Goal: Information Seeking & Learning: Learn about a topic

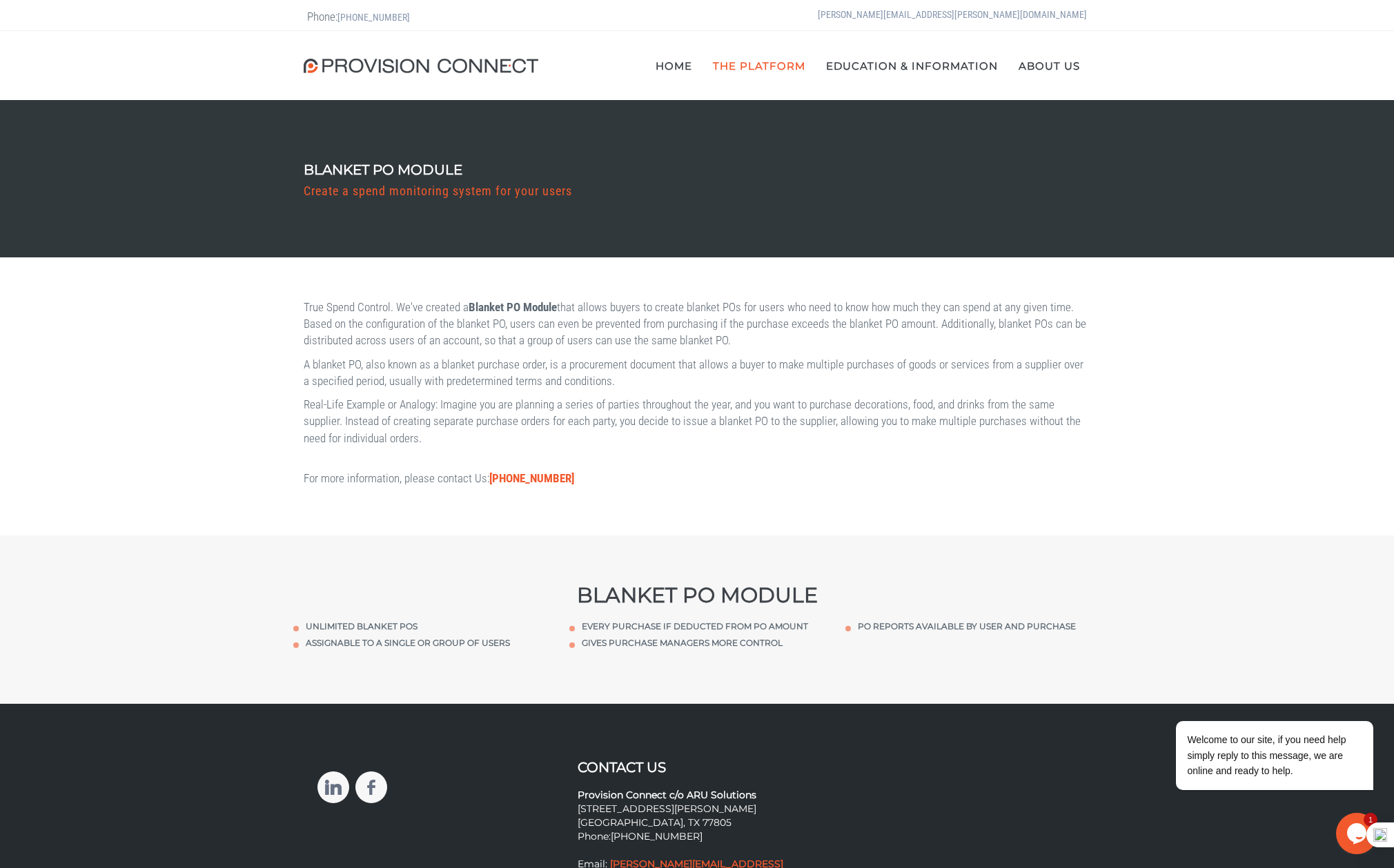
click at [1349, 830] on icon "$i18n('chat', 'chat_widget')" at bounding box center [1357, 834] width 19 height 20
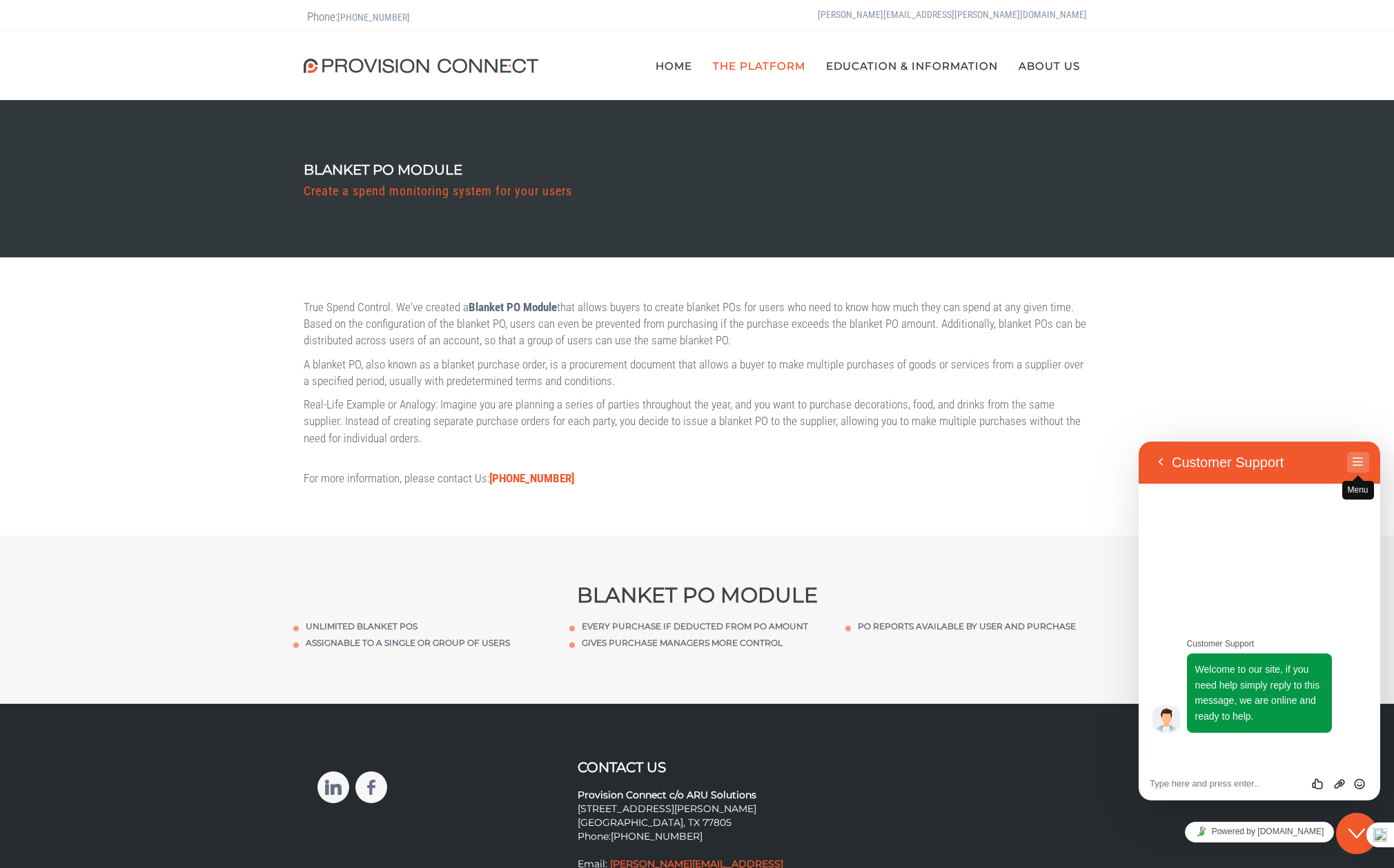
click at [1356, 455] on button "Menu" at bounding box center [1358, 462] width 22 height 20
click at [1044, 775] on div "Contact Us Provision Connect c/o ARU Solutions 2121 E WM J Bryan Pkwy #6865 Bry…" at bounding box center [697, 826] width 780 height 133
click at [1237, 366] on div "True Spend Control. We've created a Blanket PO Module that allows buyers to cre…" at bounding box center [697, 396] width 1394 height 278
click at [1249, 349] on div "True Spend Control. We've created a Blanket PO Module that allows buyers to cre…" at bounding box center [697, 396] width 1394 height 278
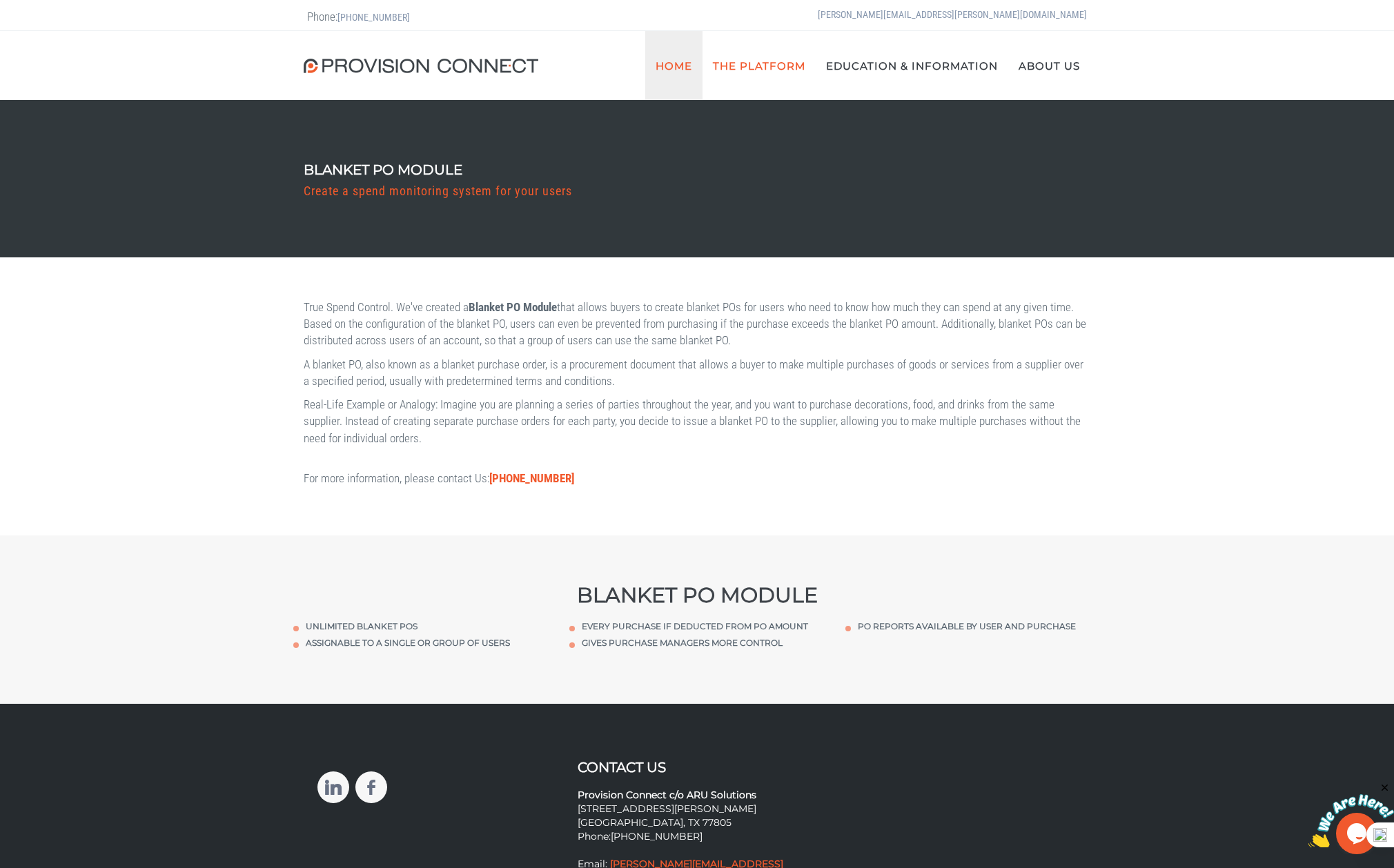
click at [681, 59] on link "Home" at bounding box center [674, 65] width 57 height 69
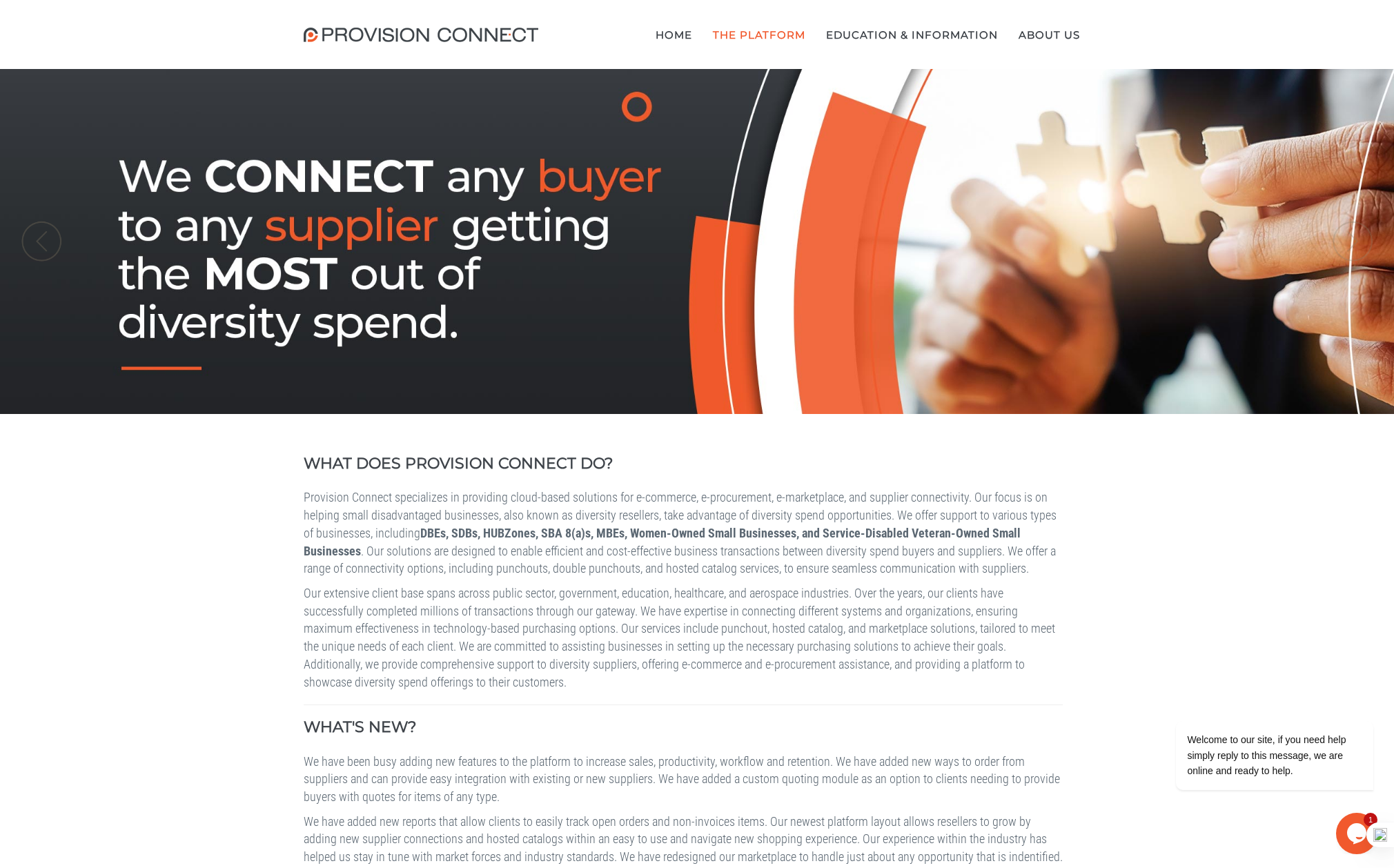
click at [0, 0] on b "The Procurement Hub" at bounding box center [0, 0] width 0 height 0
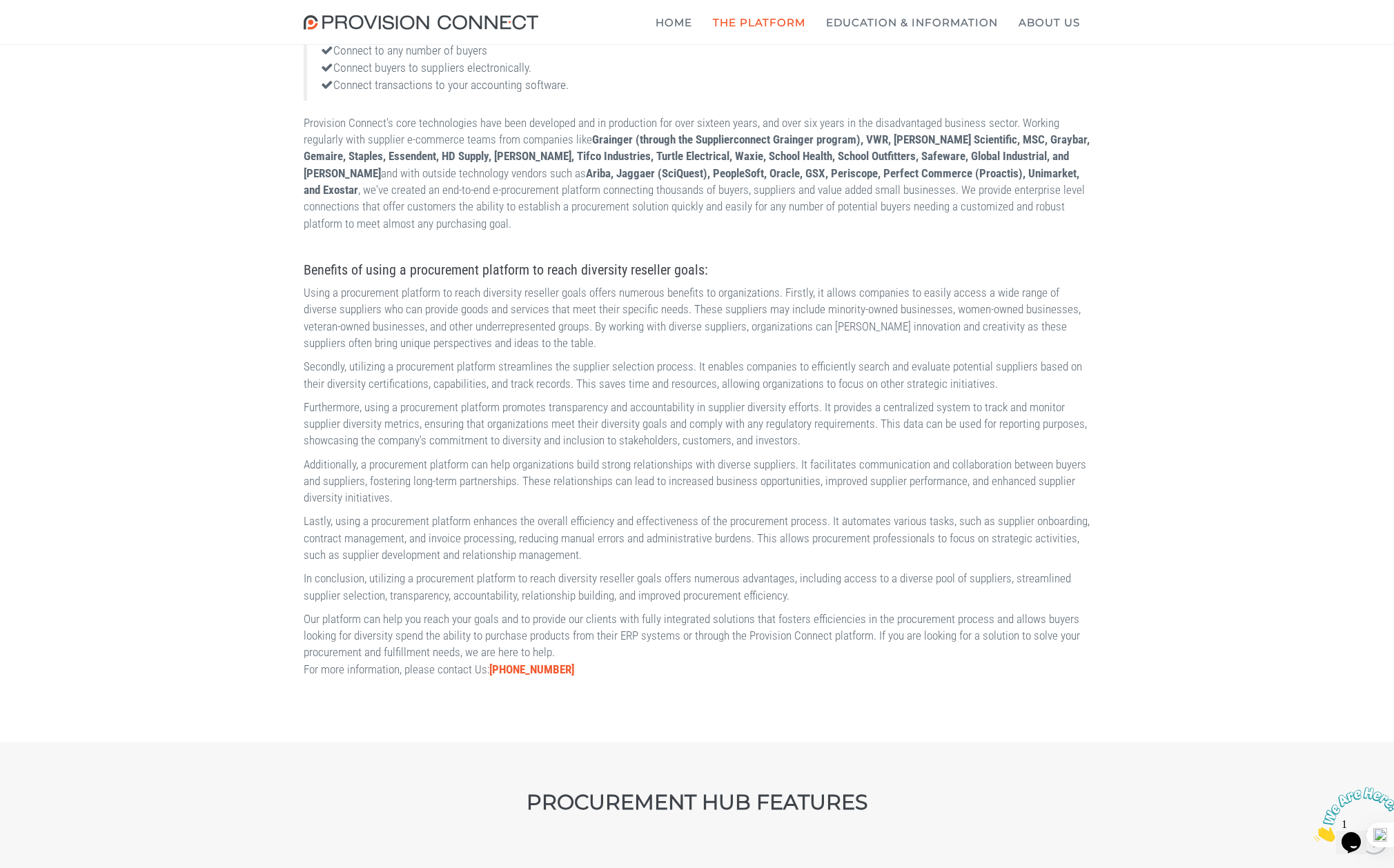
scroll to position [1104, 0]
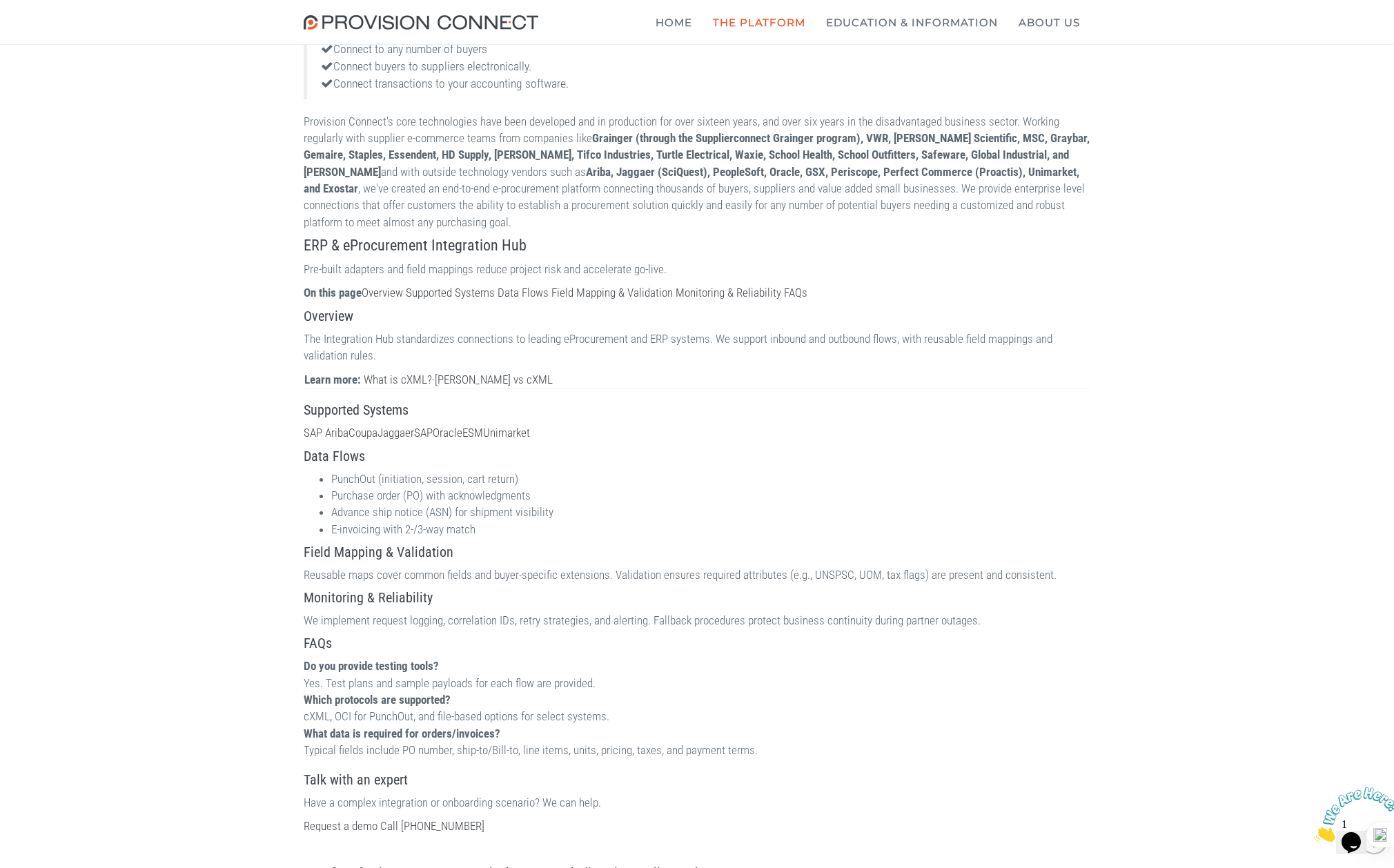
scroll to position [1104, 0]
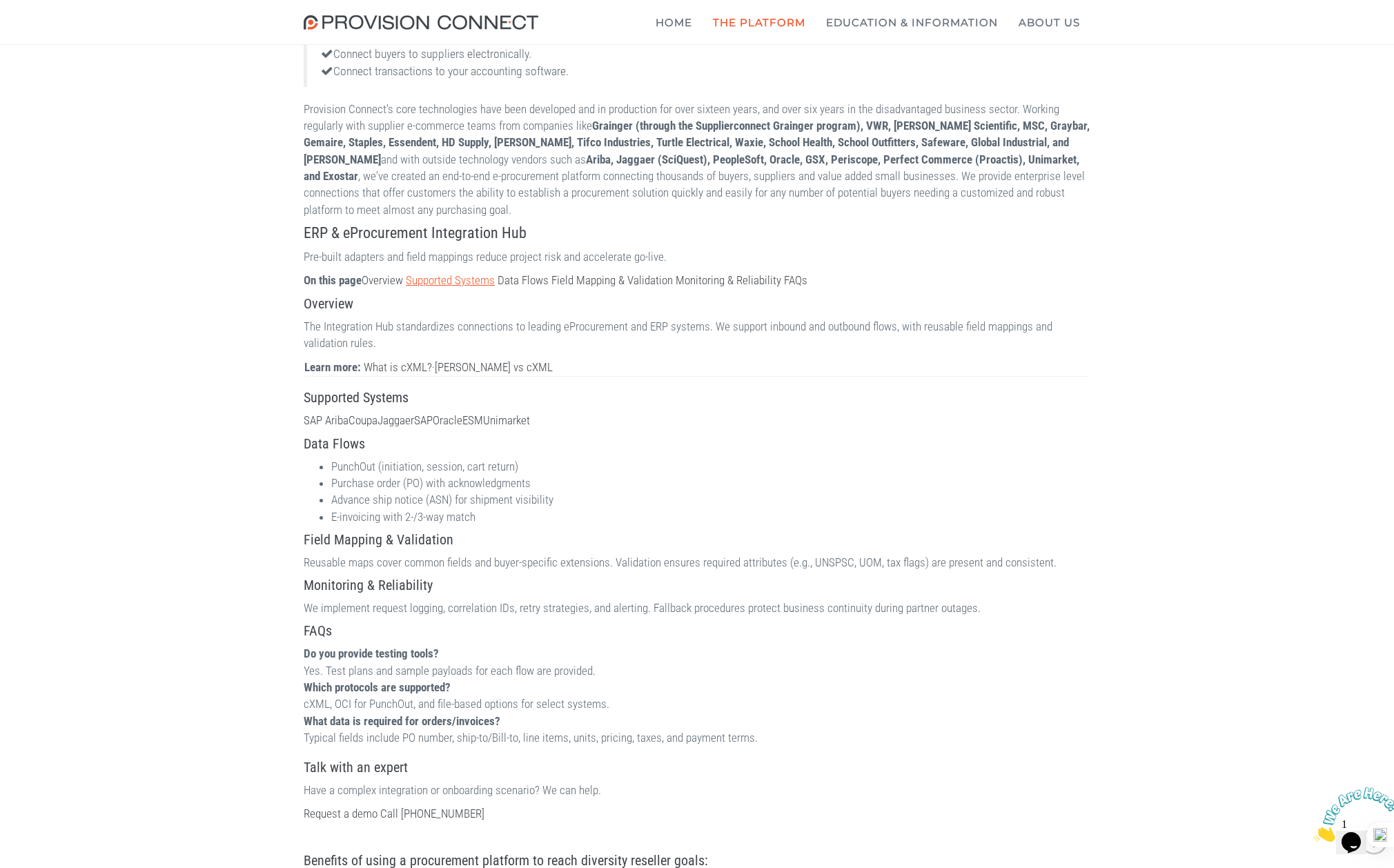
click at [444, 273] on link "Supported Systems" at bounding box center [450, 280] width 89 height 14
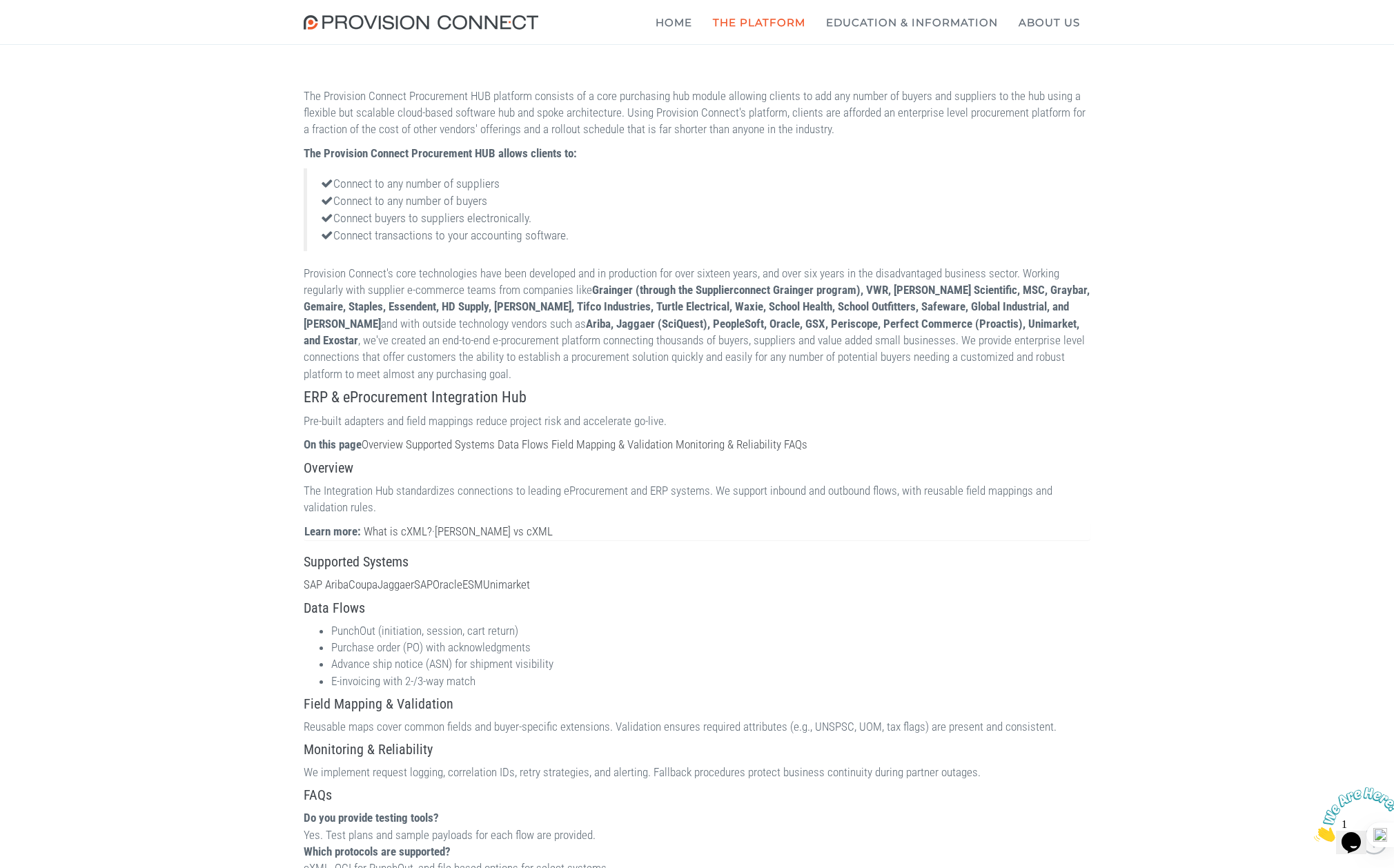
scroll to position [925, 0]
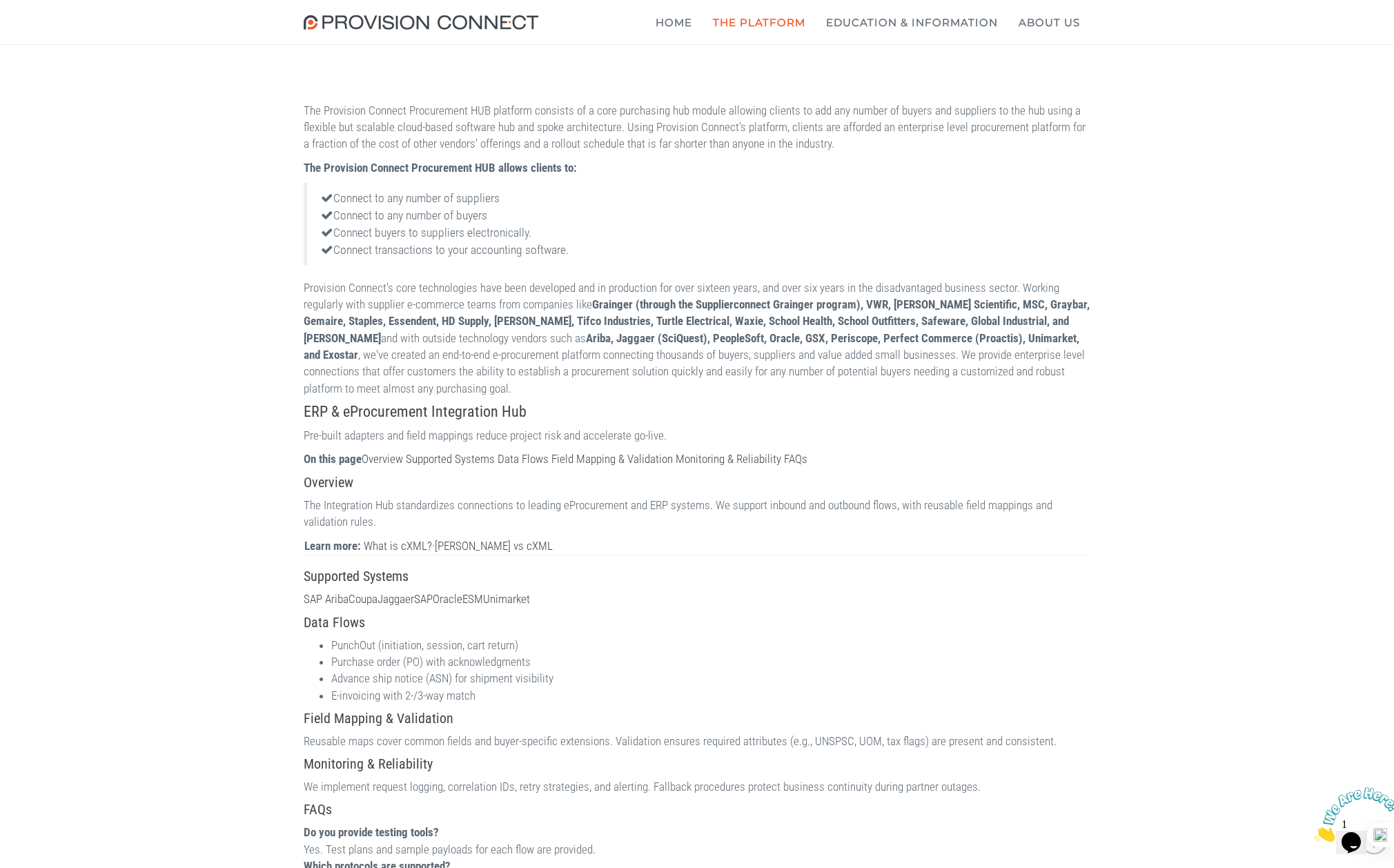
click at [141, 385] on div "The Provision Connect Procurement HUB platform consists of a core purchasing hu…" at bounding box center [697, 422] width 1394 height 2181
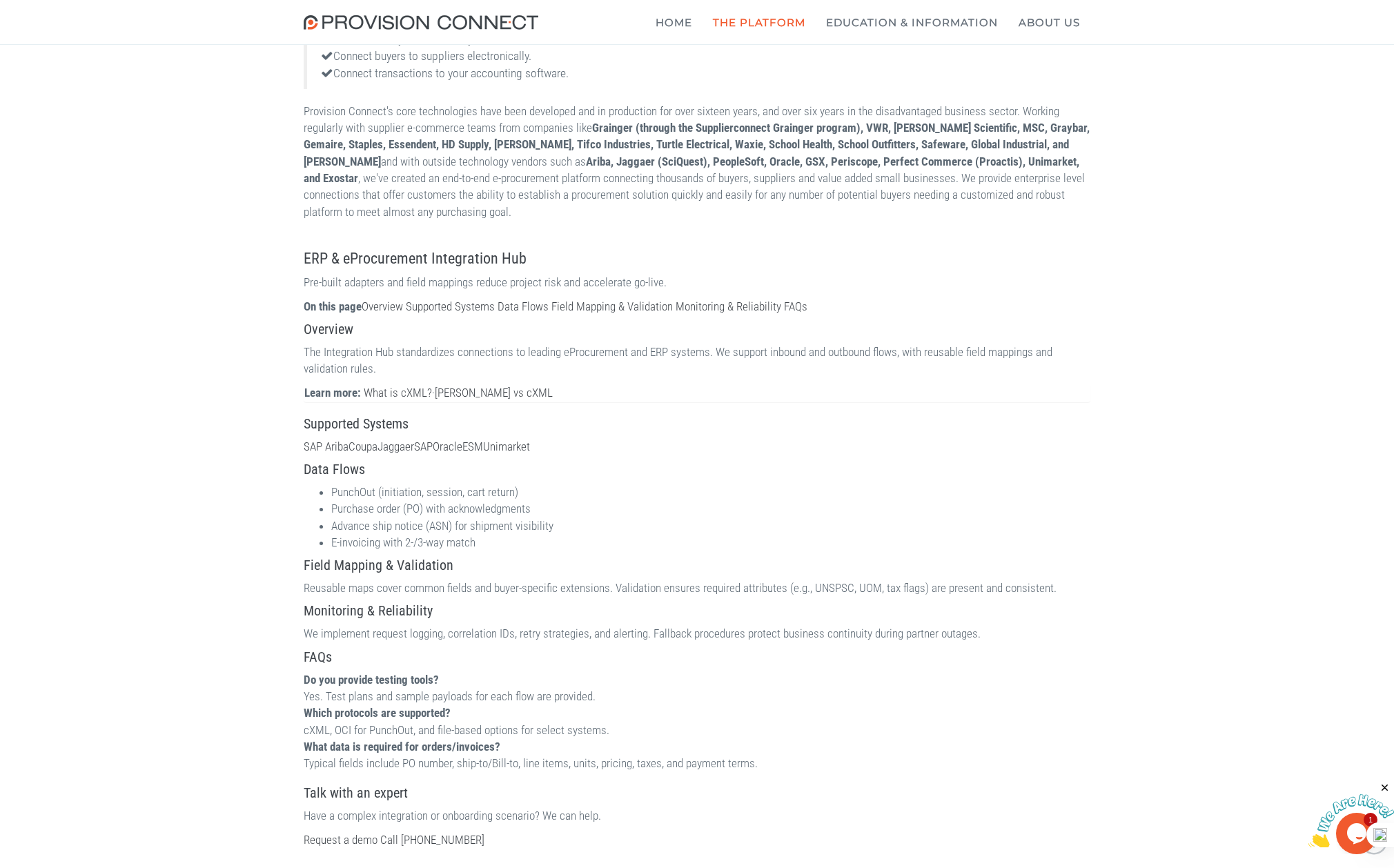
scroll to position [1104, 0]
click at [0, 0] on b "What is cXML?" at bounding box center [0, 0] width 0 height 0
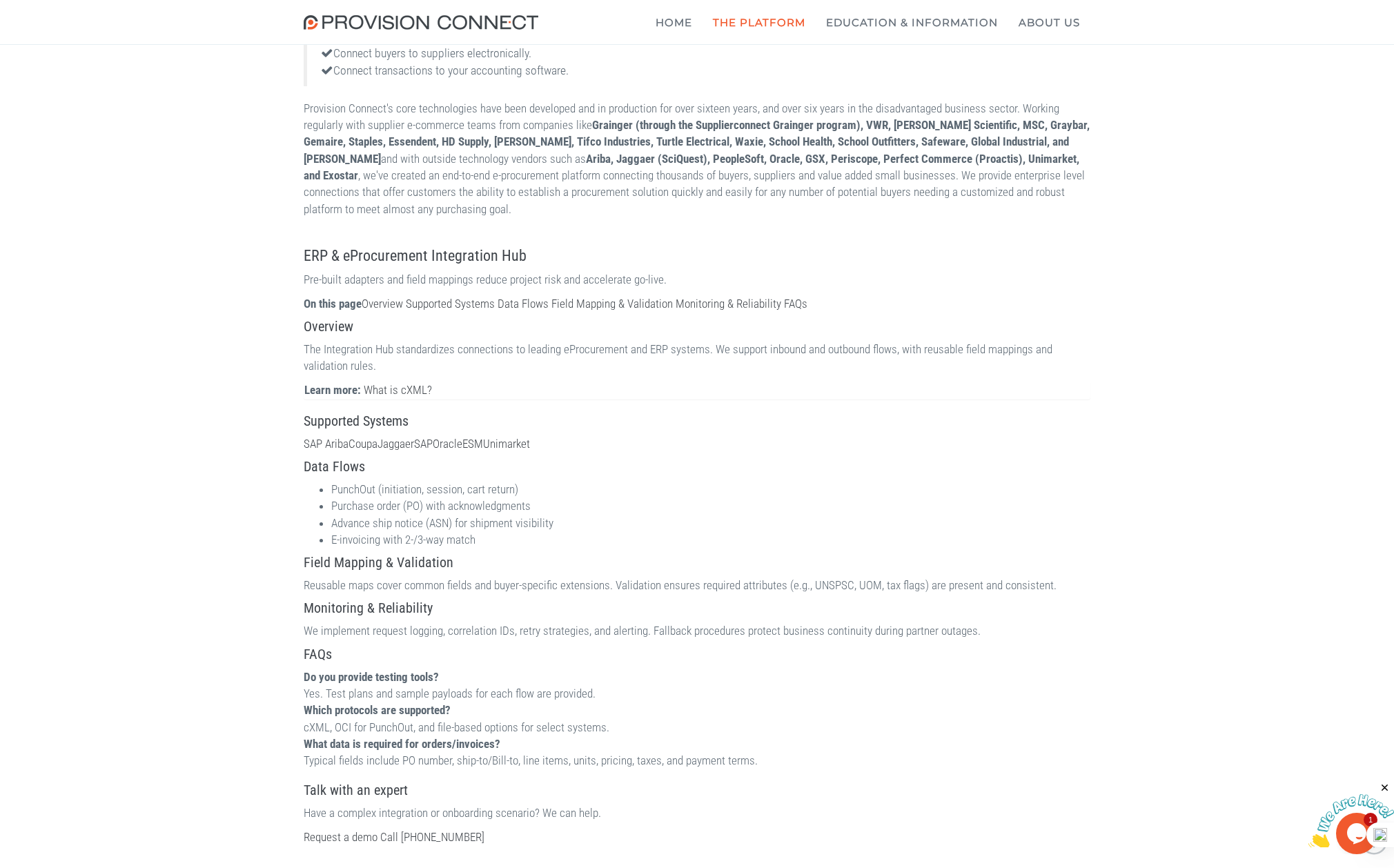
scroll to position [1104, 0]
click at [131, 415] on div "The Provision Connect Procurement HUB platform consists of a core purchasing hu…" at bounding box center [697, 255] width 1394 height 2204
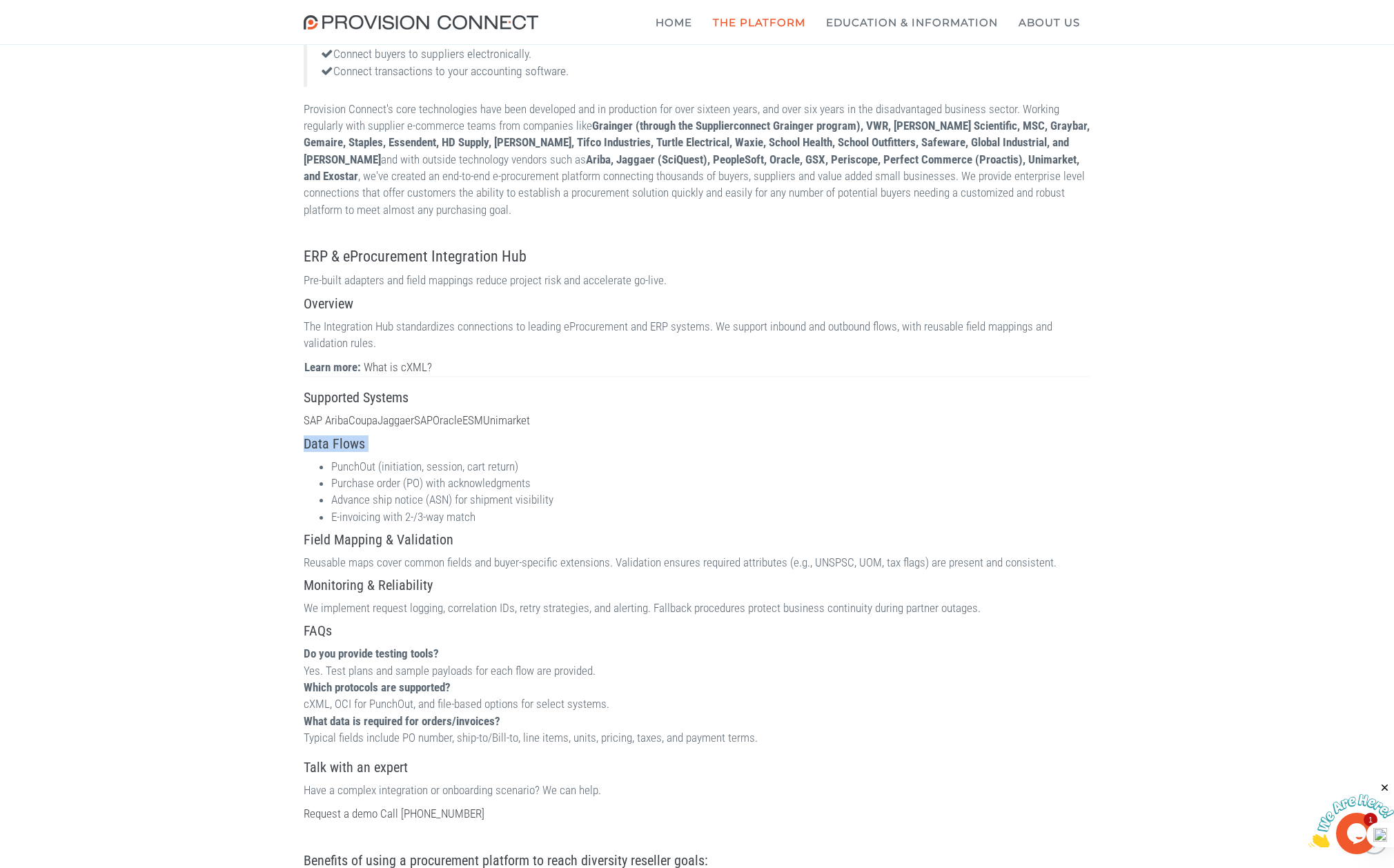
click at [195, 428] on div "The Provision Connect Procurement HUB platform consists of a core purchasing hu…" at bounding box center [697, 243] width 1394 height 2181
click at [156, 336] on div "The Provision Connect Procurement HUB platform consists of a core purchasing hu…" at bounding box center [697, 243] width 1394 height 2181
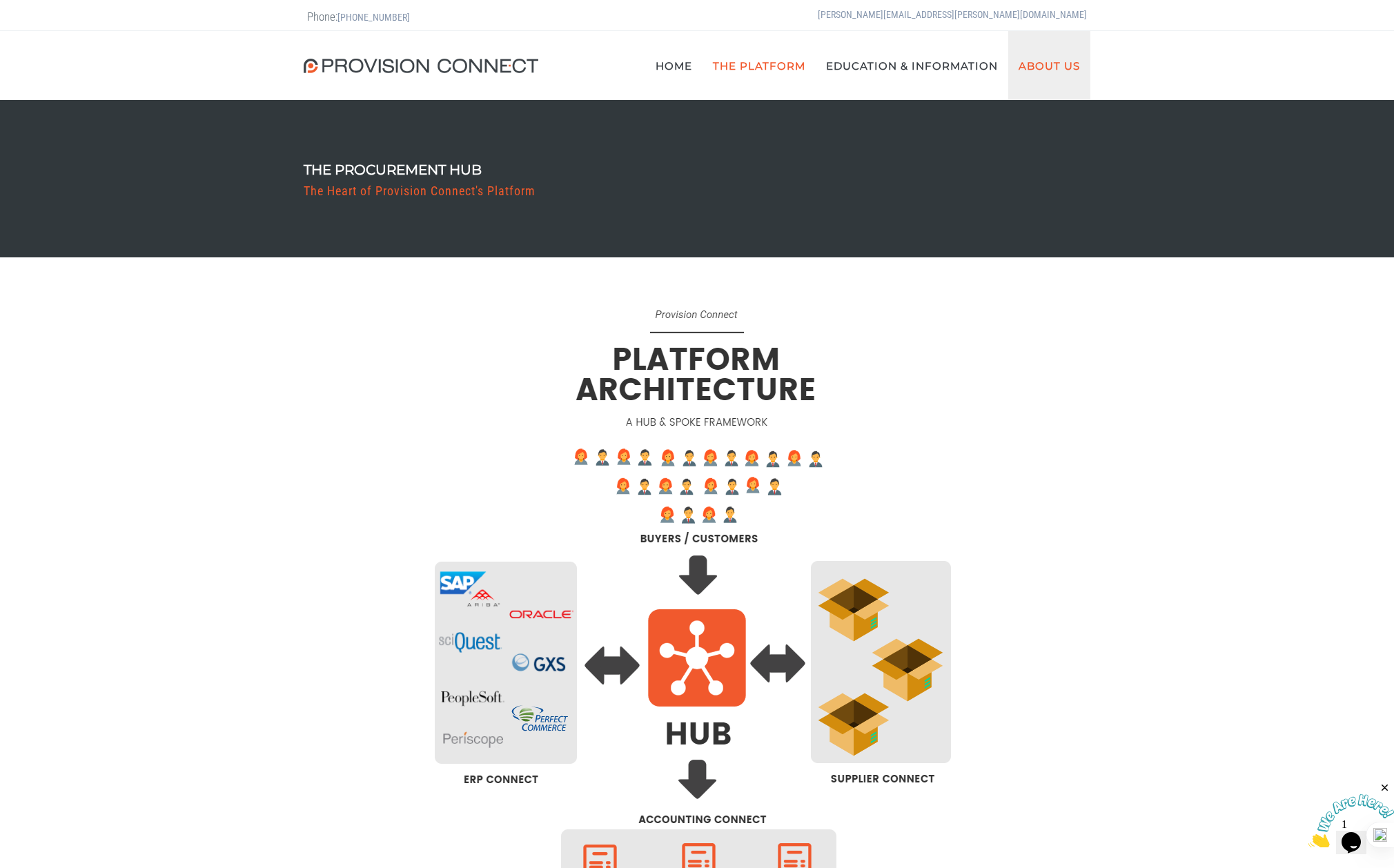
click at [1060, 68] on link "About Us" at bounding box center [1049, 65] width 82 height 69
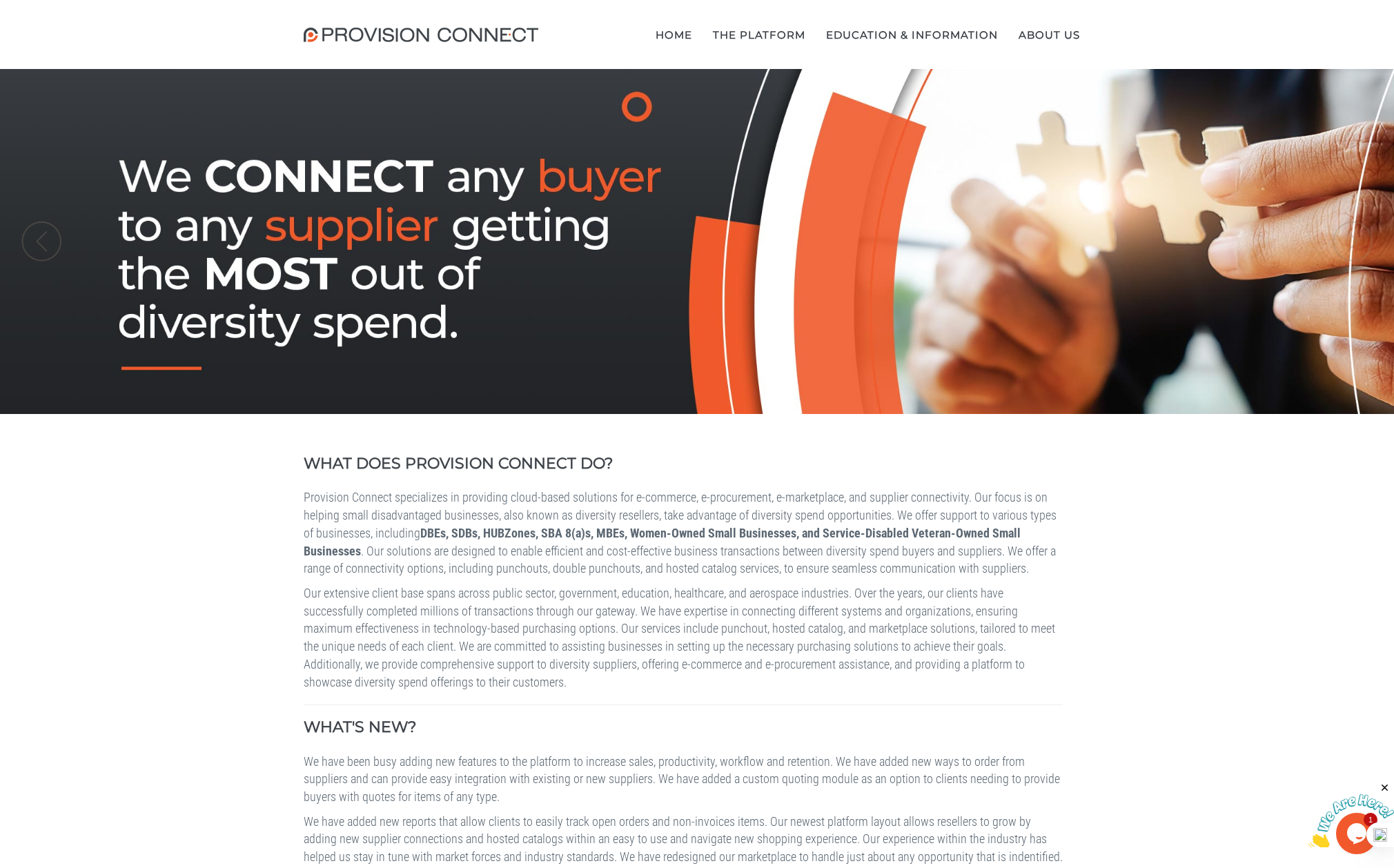
click at [589, 23] on div "Home The Platform Solutions & Modules Supplier Connect" at bounding box center [697, 34] width 787 height 69
click at [0, 0] on h3 "New Additional Modules" at bounding box center [0, 0] width 0 height 0
click at [0, 0] on b "New Additional Modules" at bounding box center [0, 0] width 0 height 0
click at [0, 0] on b "Blanket PO Module" at bounding box center [0, 0] width 0 height 0
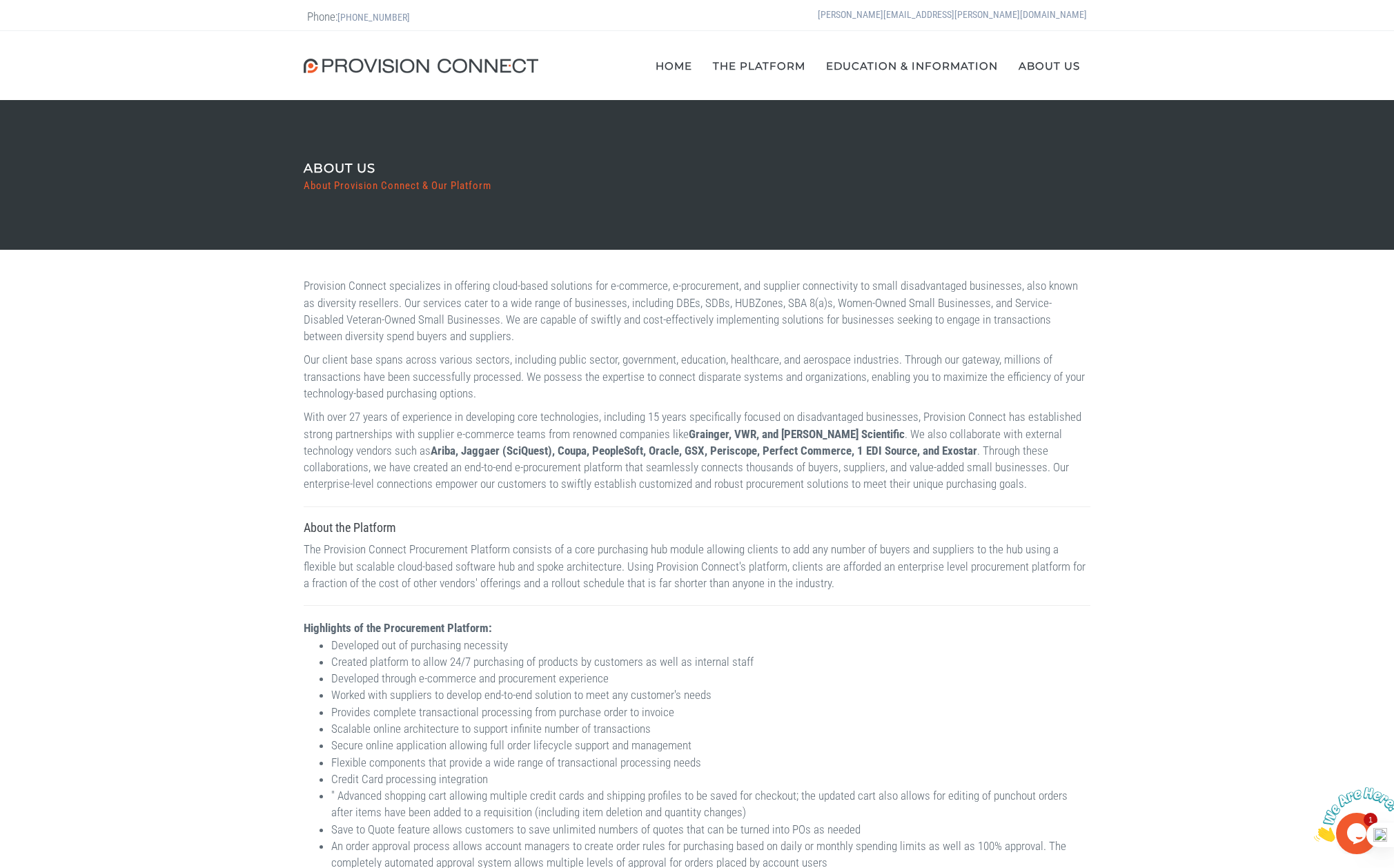
drag, startPoint x: 146, startPoint y: 383, endPoint x: 147, endPoint y: 392, distance: 9.1
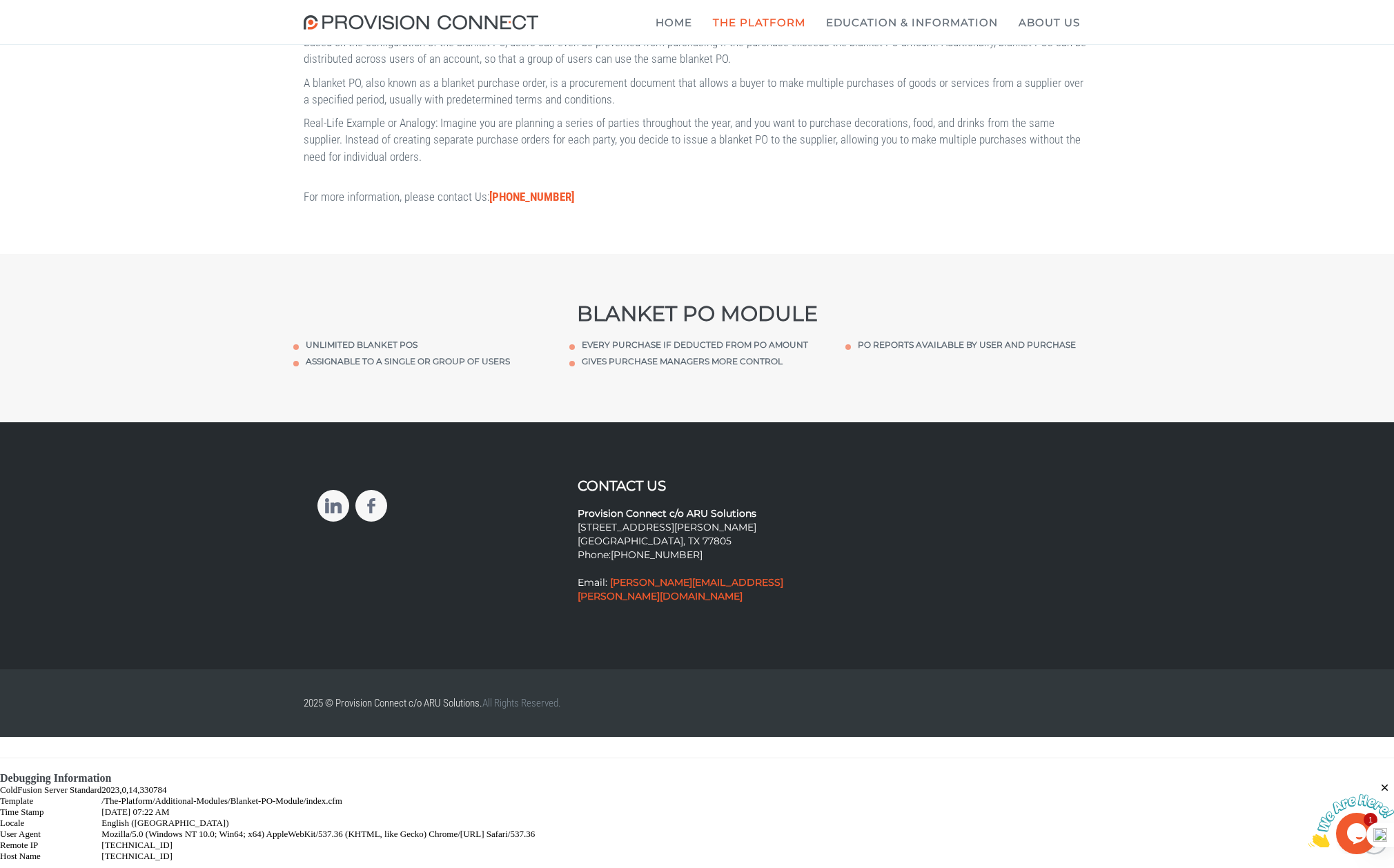
scroll to position [552, 0]
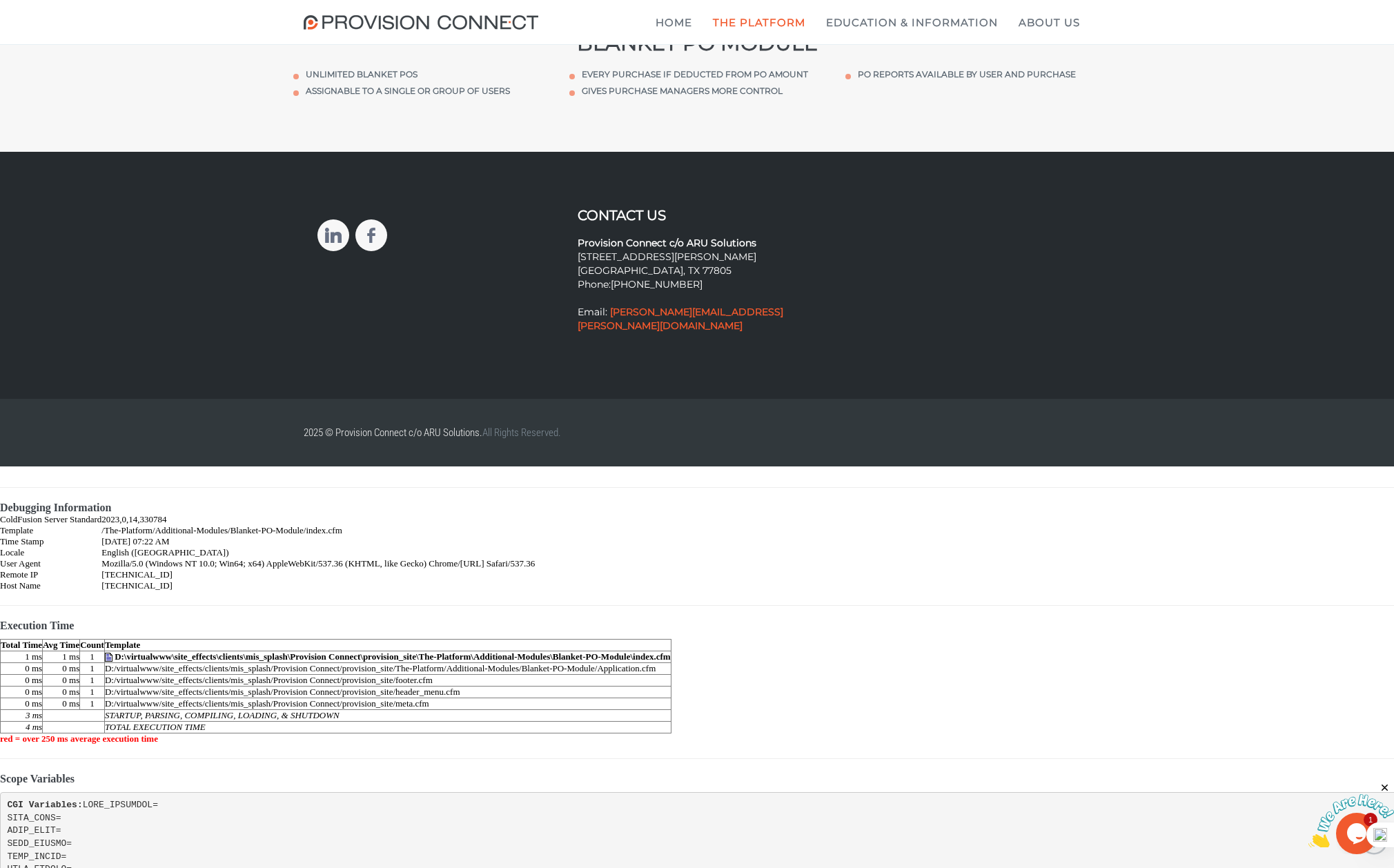
click at [505, 514] on td "2023,0,14,330784" at bounding box center [318, 520] width 433 height 11
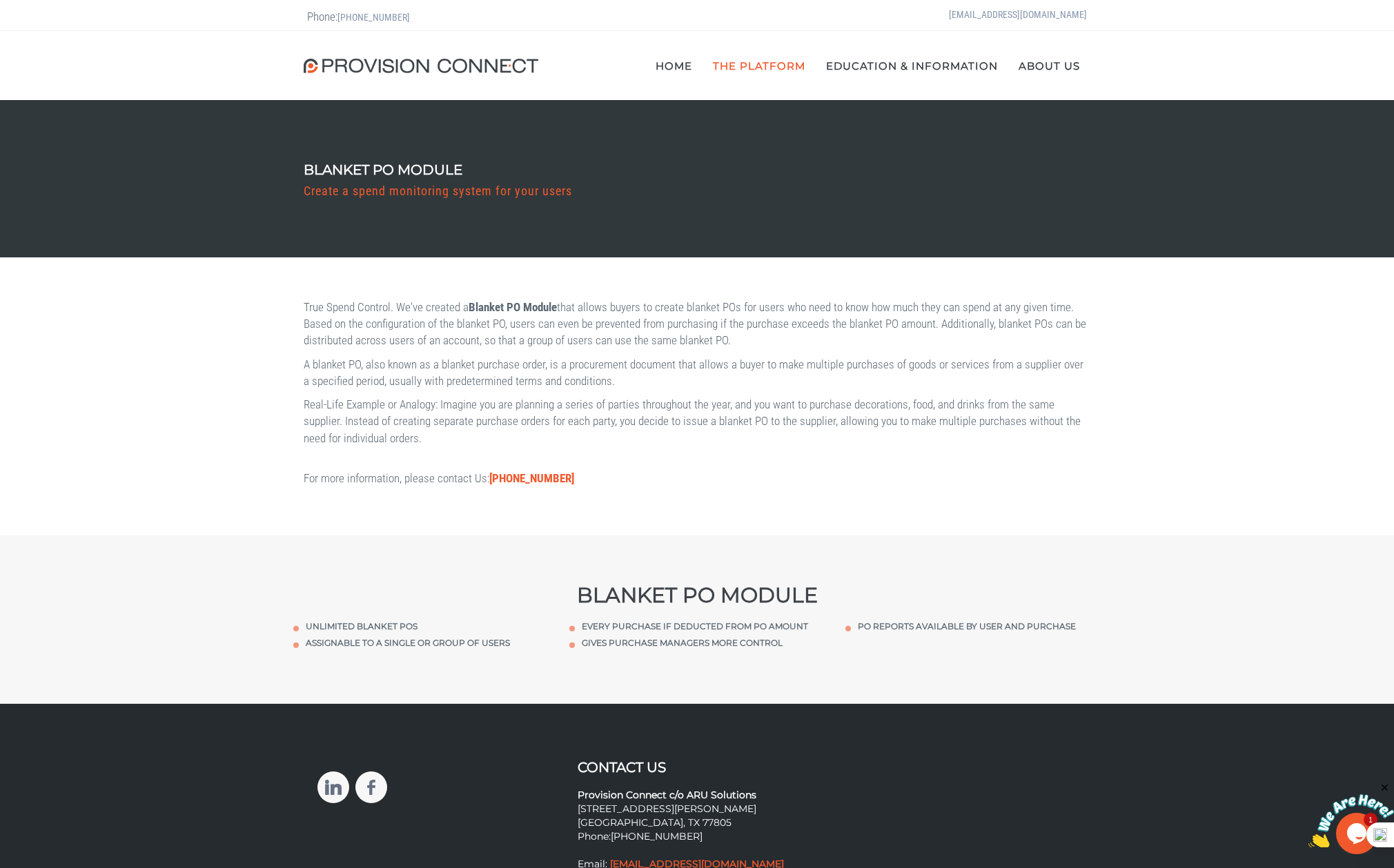
drag, startPoint x: 308, startPoint y: 17, endPoint x: 501, endPoint y: 30, distance: 193.4
click at [499, 30] on div "Phone: 713-252-5160 support@arusolutions.com" at bounding box center [697, 15] width 808 height 30
click at [179, 430] on div "True Spend Control. We've created a Blanket PO Module that allows buyers to cre…" at bounding box center [697, 396] width 1394 height 278
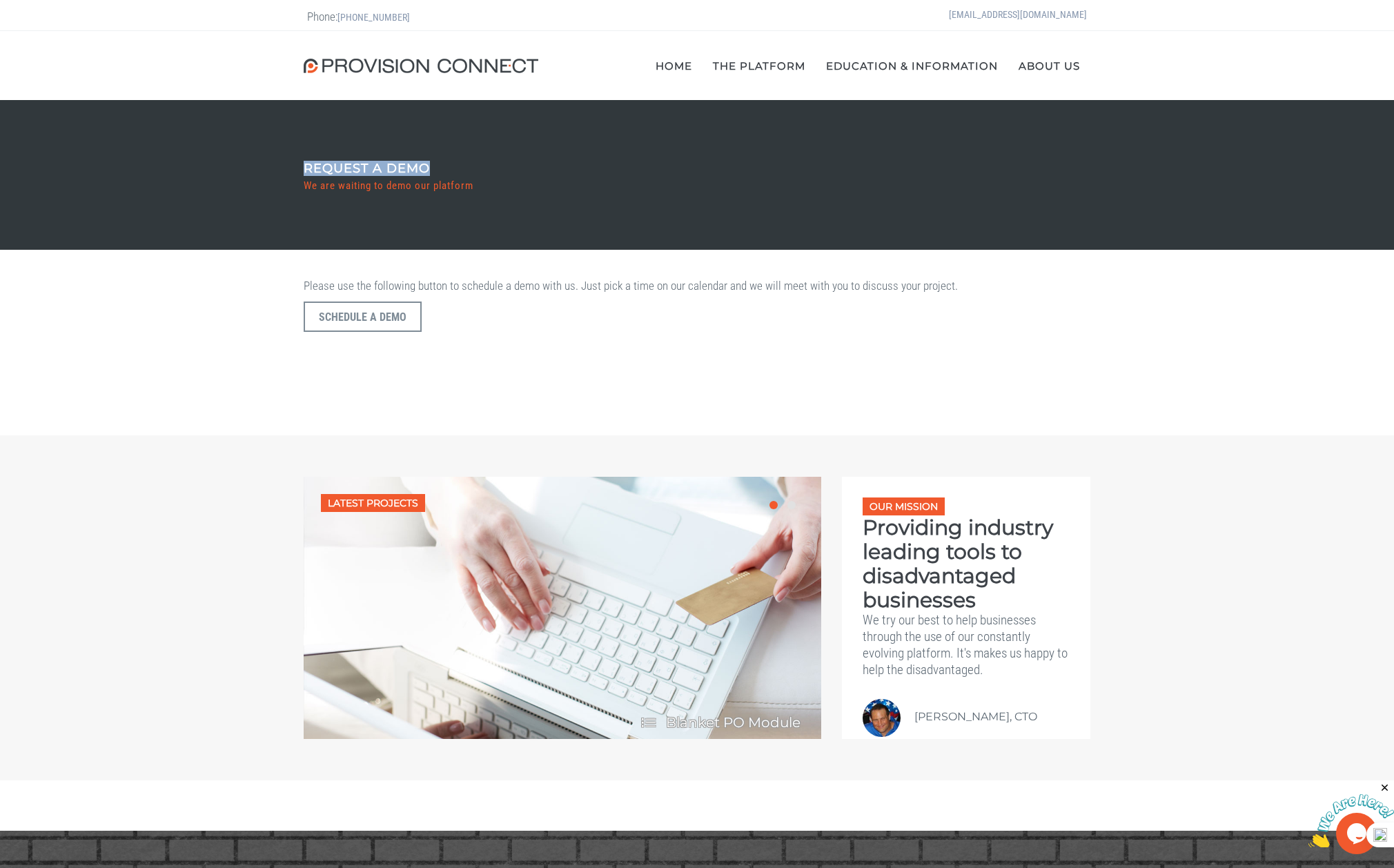
drag, startPoint x: 290, startPoint y: 165, endPoint x: 493, endPoint y: 169, distance: 203.0
click at [493, 169] on div "Request A Demo We are waiting to demo our platform" at bounding box center [697, 174] width 1394 height 149
click at [582, 361] on p "Schedule a Demo" at bounding box center [697, 351] width 787 height 100
click at [150, 359] on div "Please use the following button to schedule a demo with us. Just pick a time on…" at bounding box center [697, 342] width 1367 height 158
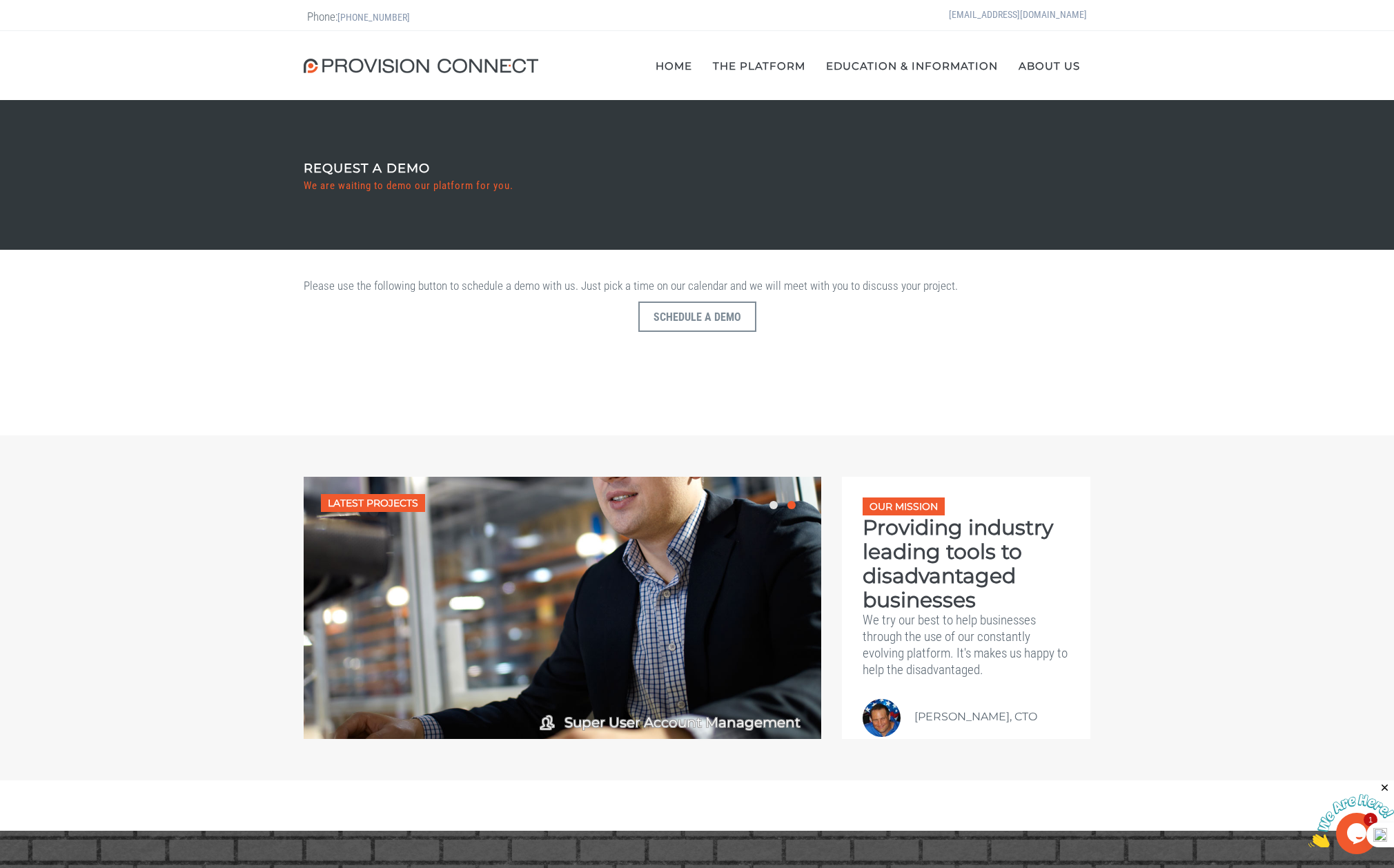
click at [197, 342] on div "Please use the following button to schedule a demo with us. Just pick a time on…" at bounding box center [697, 342] width 1367 height 158
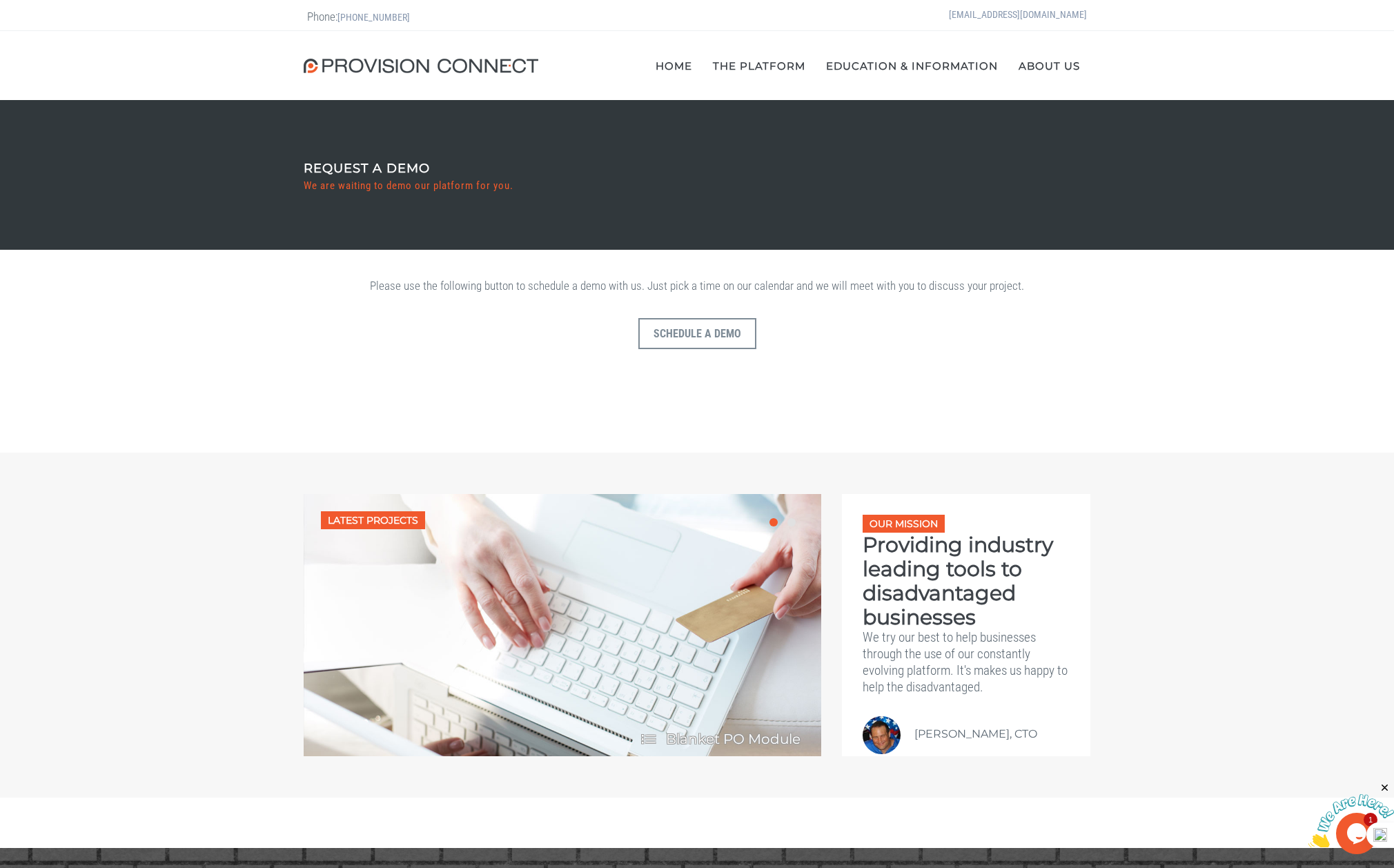
click at [170, 335] on div "Please use the following button to schedule a demo with us. Just pick a time on…" at bounding box center [697, 351] width 1367 height 175
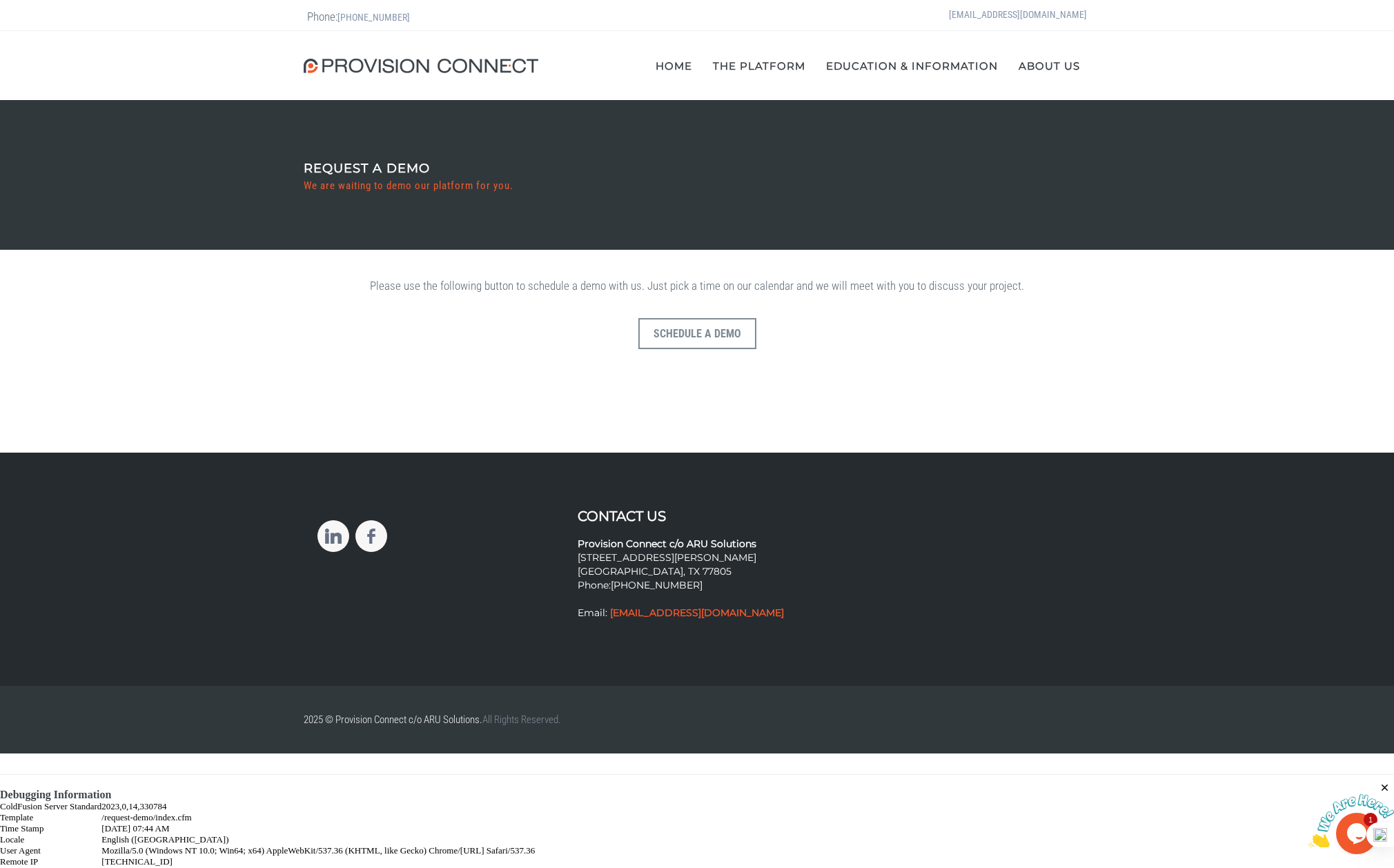
click at [271, 369] on div "Please use the following button to schedule a demo with us. Just pick a time on…" at bounding box center [697, 351] width 1367 height 175
click at [686, 326] on button "Schedule a Demo" at bounding box center [697, 333] width 118 height 31
click at [270, 343] on div "Please use the following button to schedule a demo with us. Just pick a time on…" at bounding box center [697, 351] width 1367 height 175
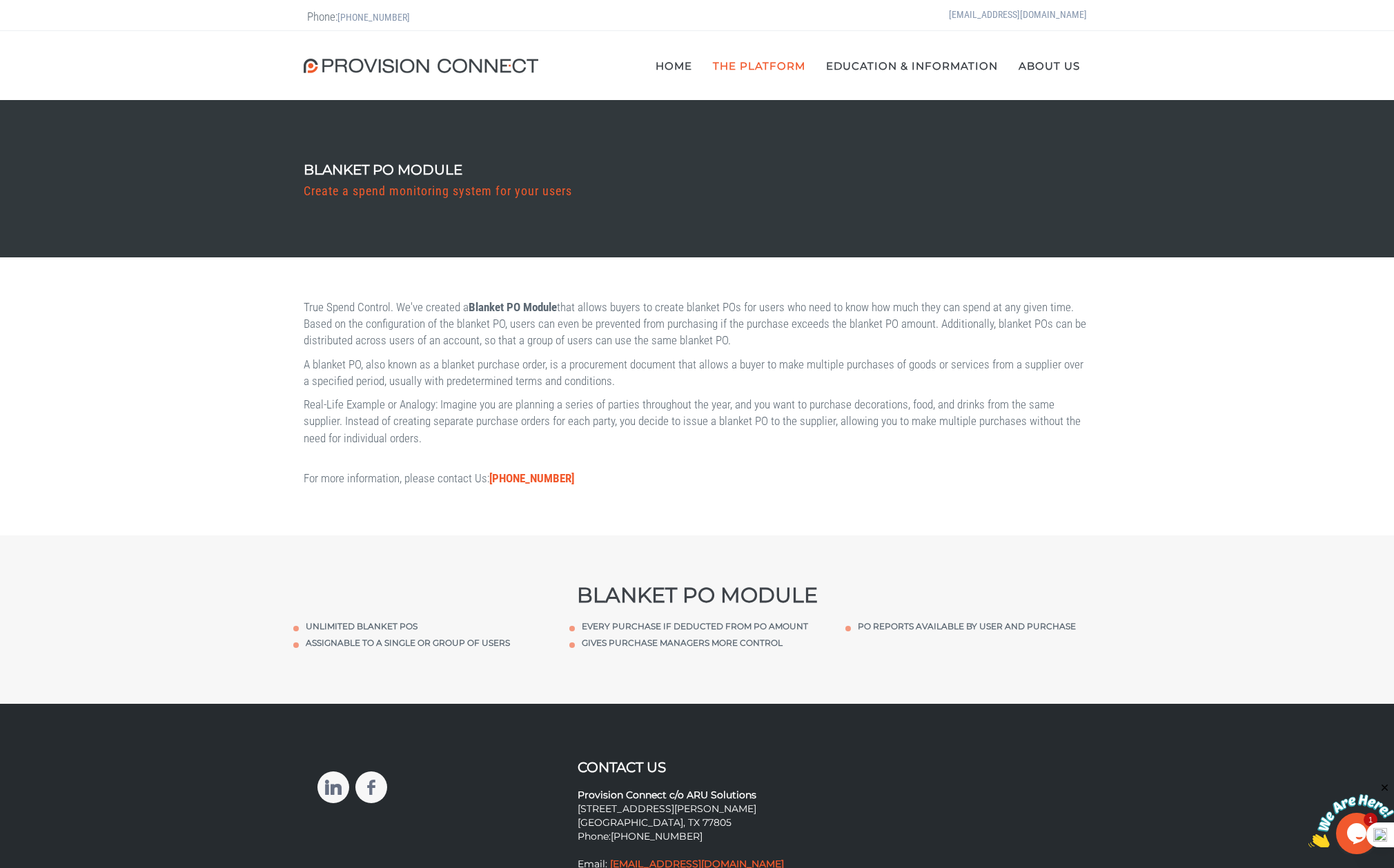
click at [424, 65] on img at bounding box center [424, 65] width 241 height 14
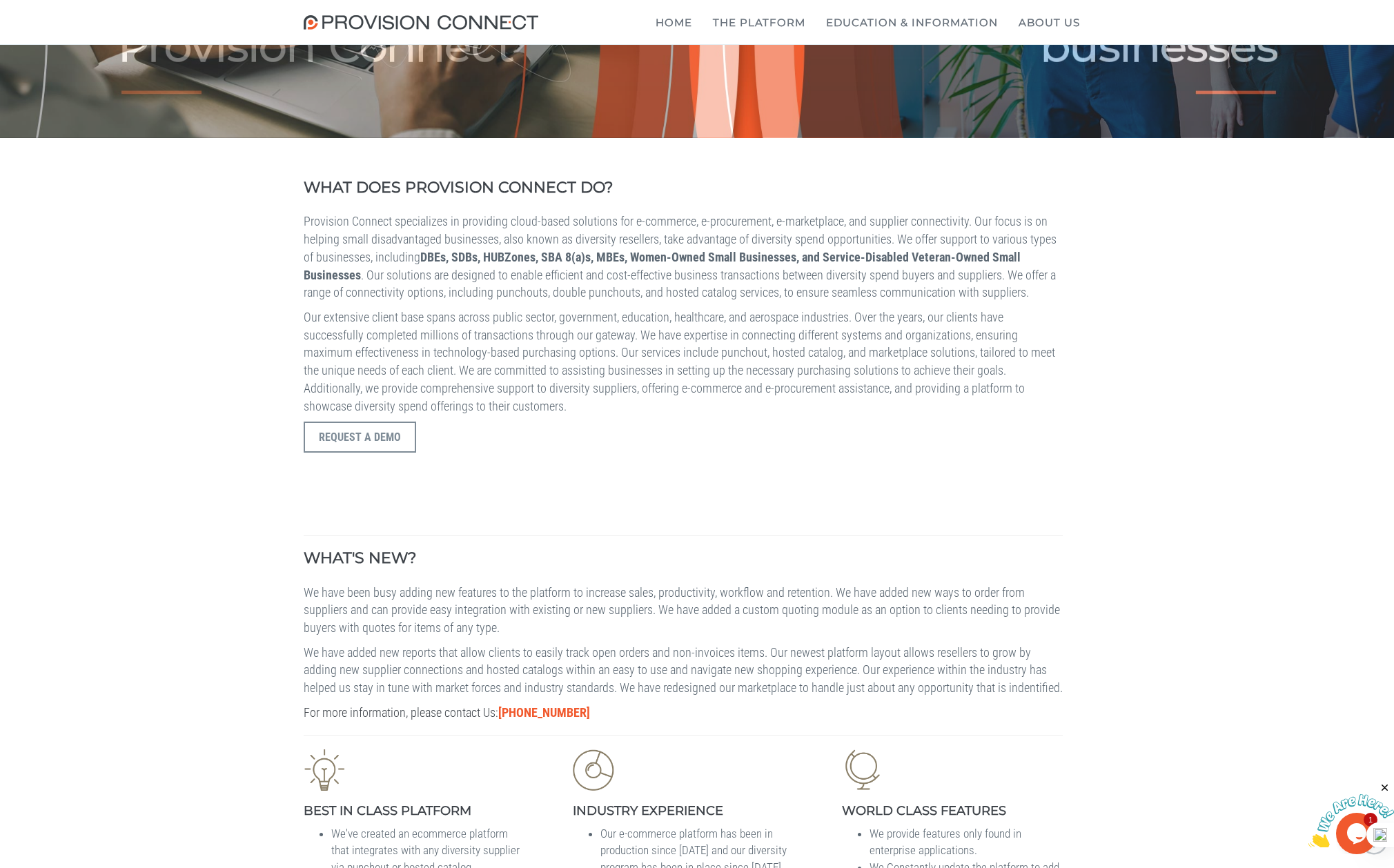
click at [118, 323] on div "WHAT DOES PROVISION CONNECT DO? Provision Connect specializes in providing clou…" at bounding box center [697, 640] width 1394 height 1004
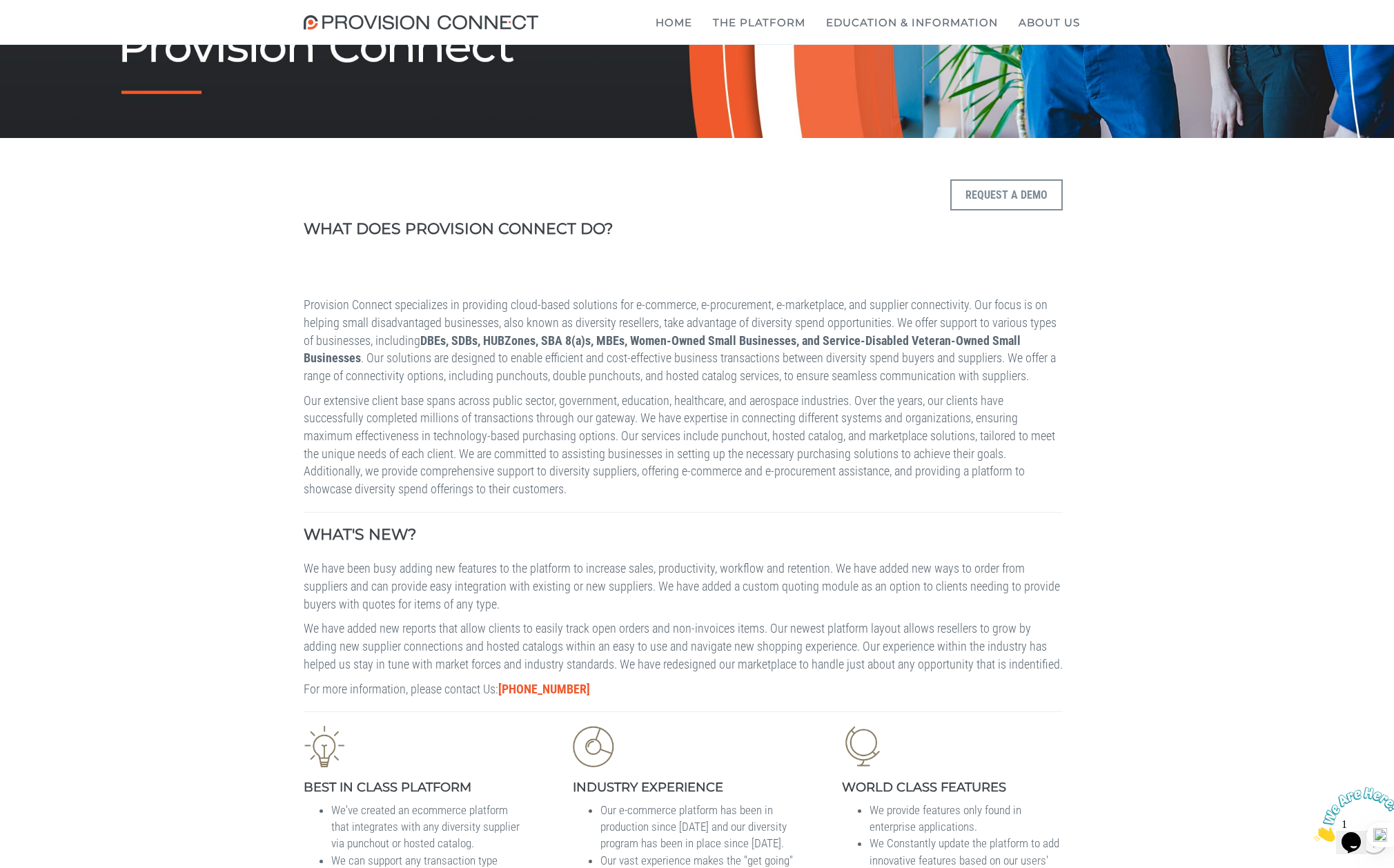
click at [165, 390] on div "WHAT DOES PROVISION CONNECT DO? Request a Demo Provision Connect specializes in…" at bounding box center [697, 628] width 1394 height 980
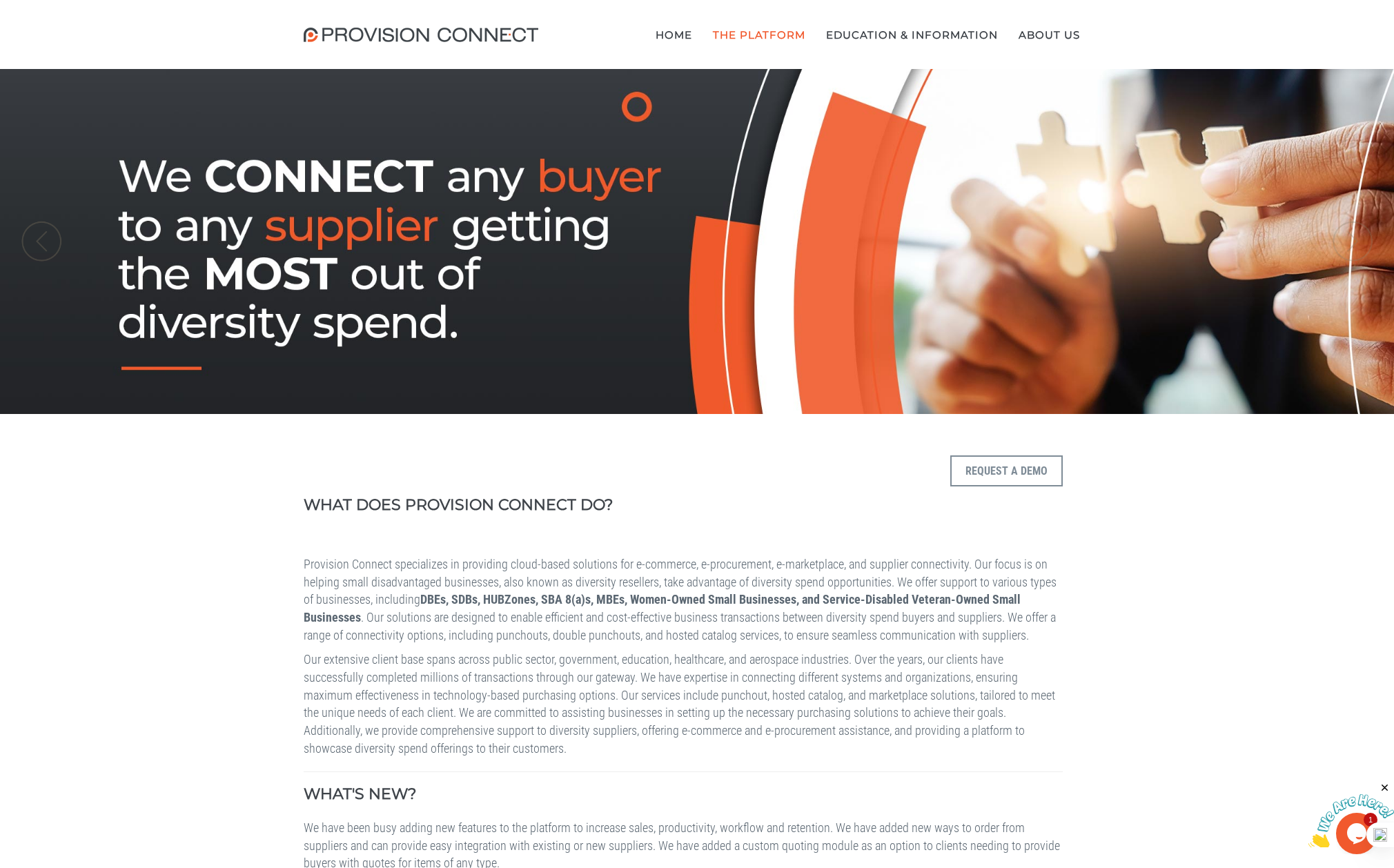
click at [0, 0] on b "Additional Modules" at bounding box center [0, 0] width 0 height 0
click at [0, 0] on b "Hosted Catalog Module" at bounding box center [0, 0] width 0 height 0
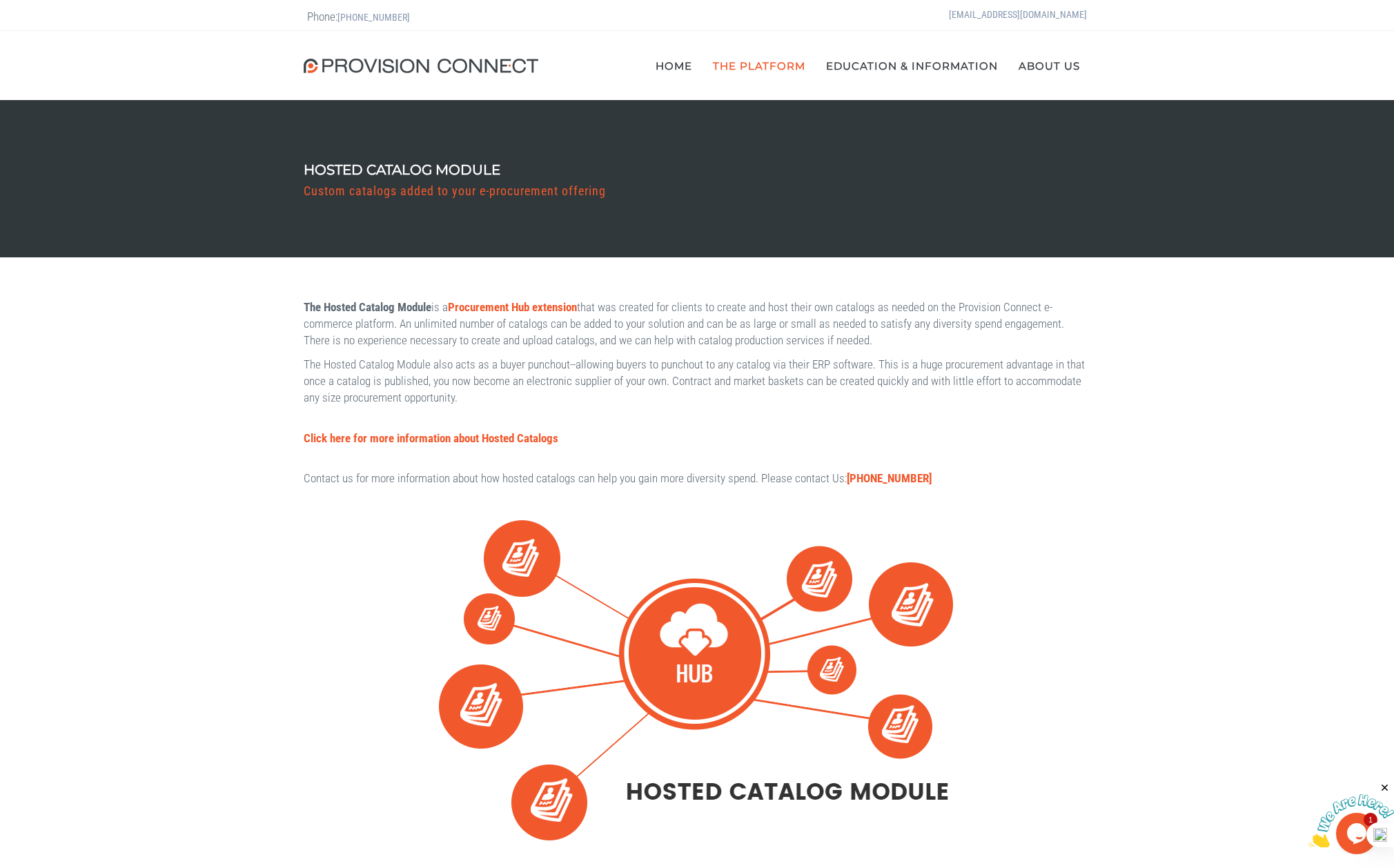
click at [149, 390] on div "The Hosted Catalog Module is a Procurement Hub extension that was created for c…" at bounding box center [697, 573] width 1394 height 632
click at [176, 375] on div "The Hosted Catalog Module is a Procurement Hub extension that was created for c…" at bounding box center [697, 573] width 1394 height 632
click at [173, 410] on div "The Hosted Catalog Module is a Procurement Hub extension that was created for c…" at bounding box center [697, 573] width 1394 height 632
click at [159, 389] on div "The Hosted Catalog Module is a Procurement Hub extension that was created for c…" at bounding box center [697, 573] width 1394 height 632
click at [111, 407] on div "The Hosted Catalog Module is a Procurement Hub extension that was created for c…" at bounding box center [697, 573] width 1394 height 632
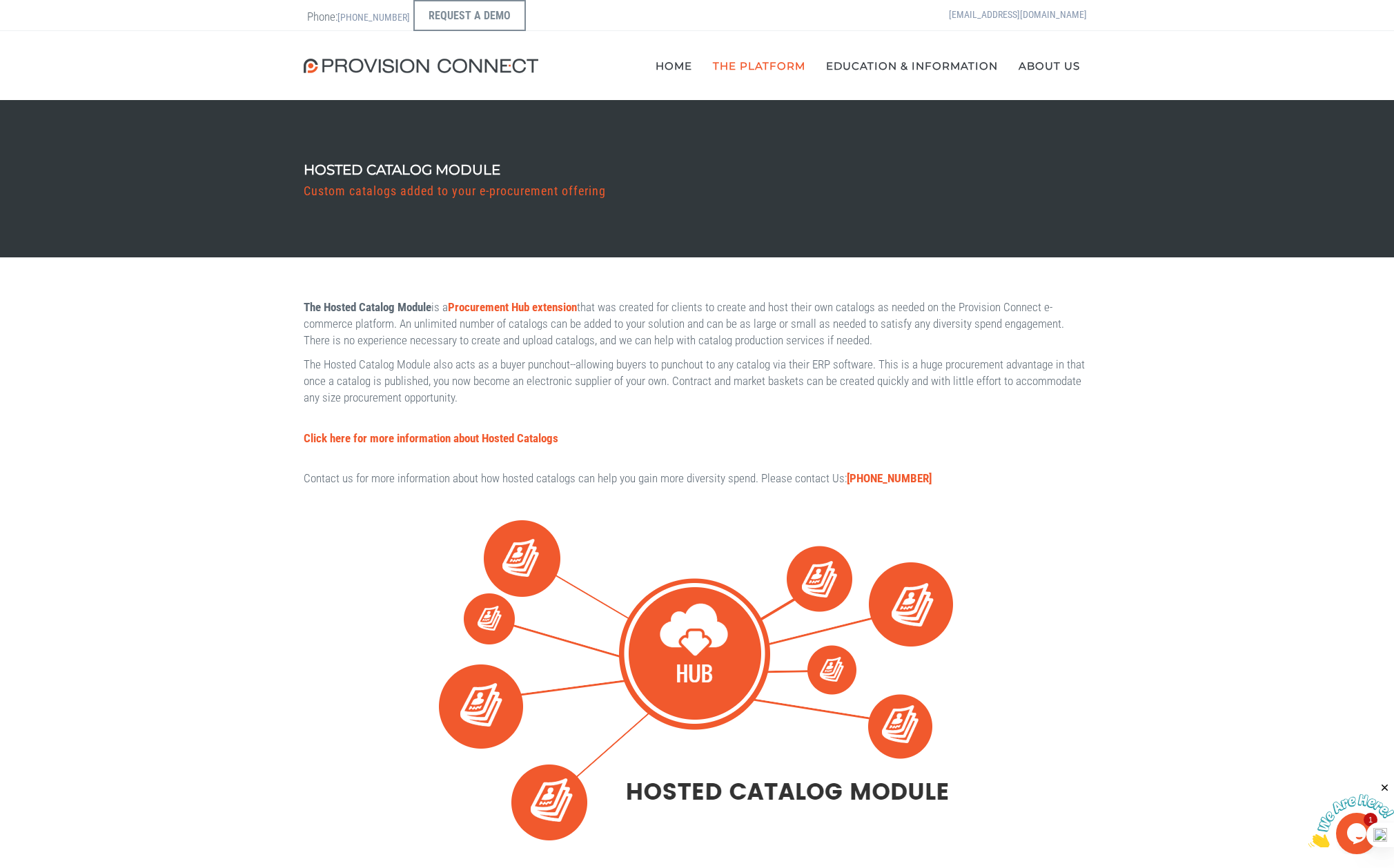
click at [202, 373] on div "The Hosted Catalog Module is a Procurement Hub extension that was created for c…" at bounding box center [697, 573] width 1394 height 632
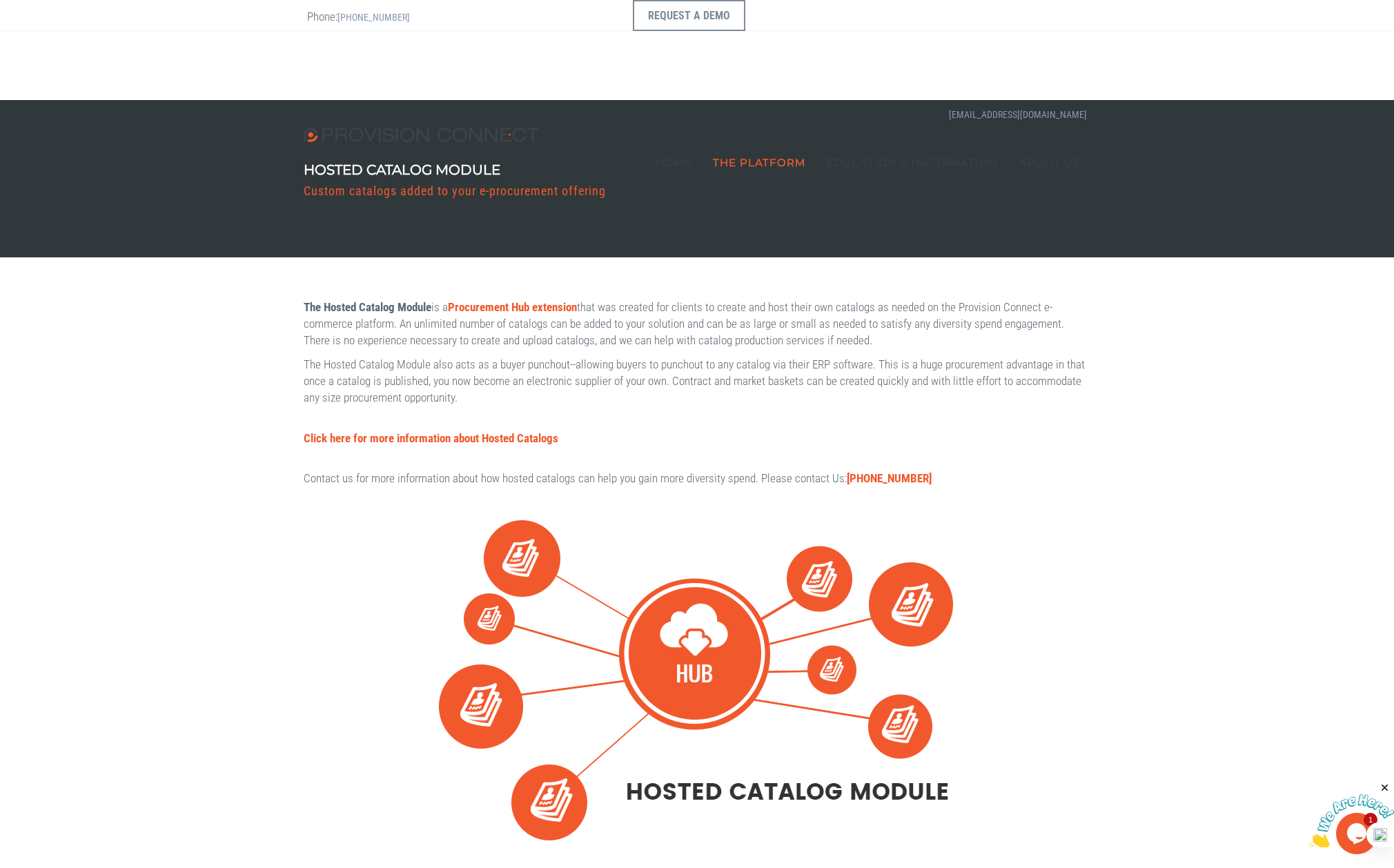
click at [162, 433] on div "The Hosted Catalog Module is a Procurement Hub extension that was created for c…" at bounding box center [697, 573] width 1394 height 632
